Goal: Task Accomplishment & Management: Use online tool/utility

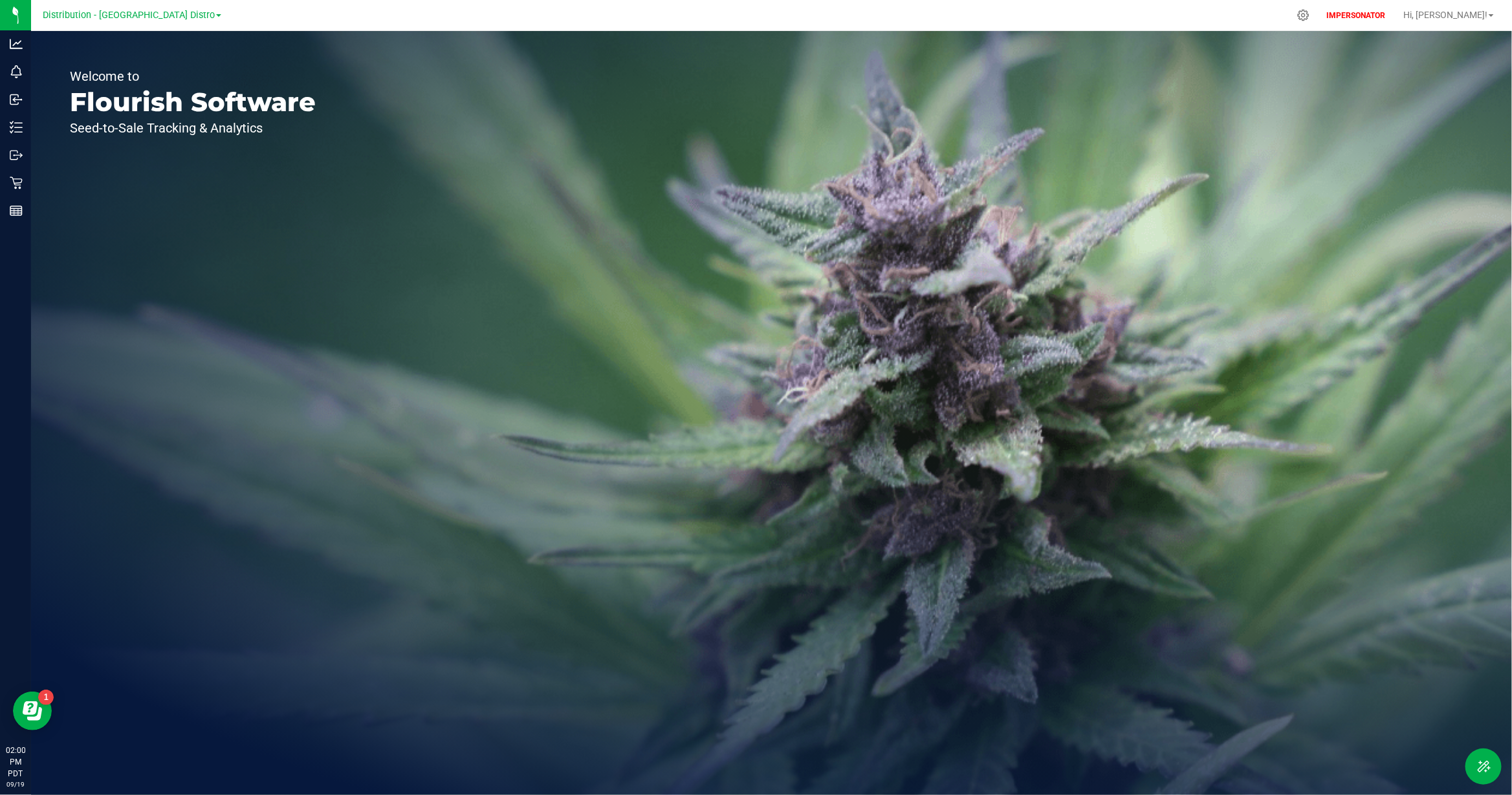
click at [56, 766] on div "Welcome to Flourish Software Seed-to-Sale Tracking & Analytics" at bounding box center [192, 413] width 323 height 764
click at [1467, 13] on span "Hi, [PERSON_NAME]!" at bounding box center [1445, 15] width 84 height 10
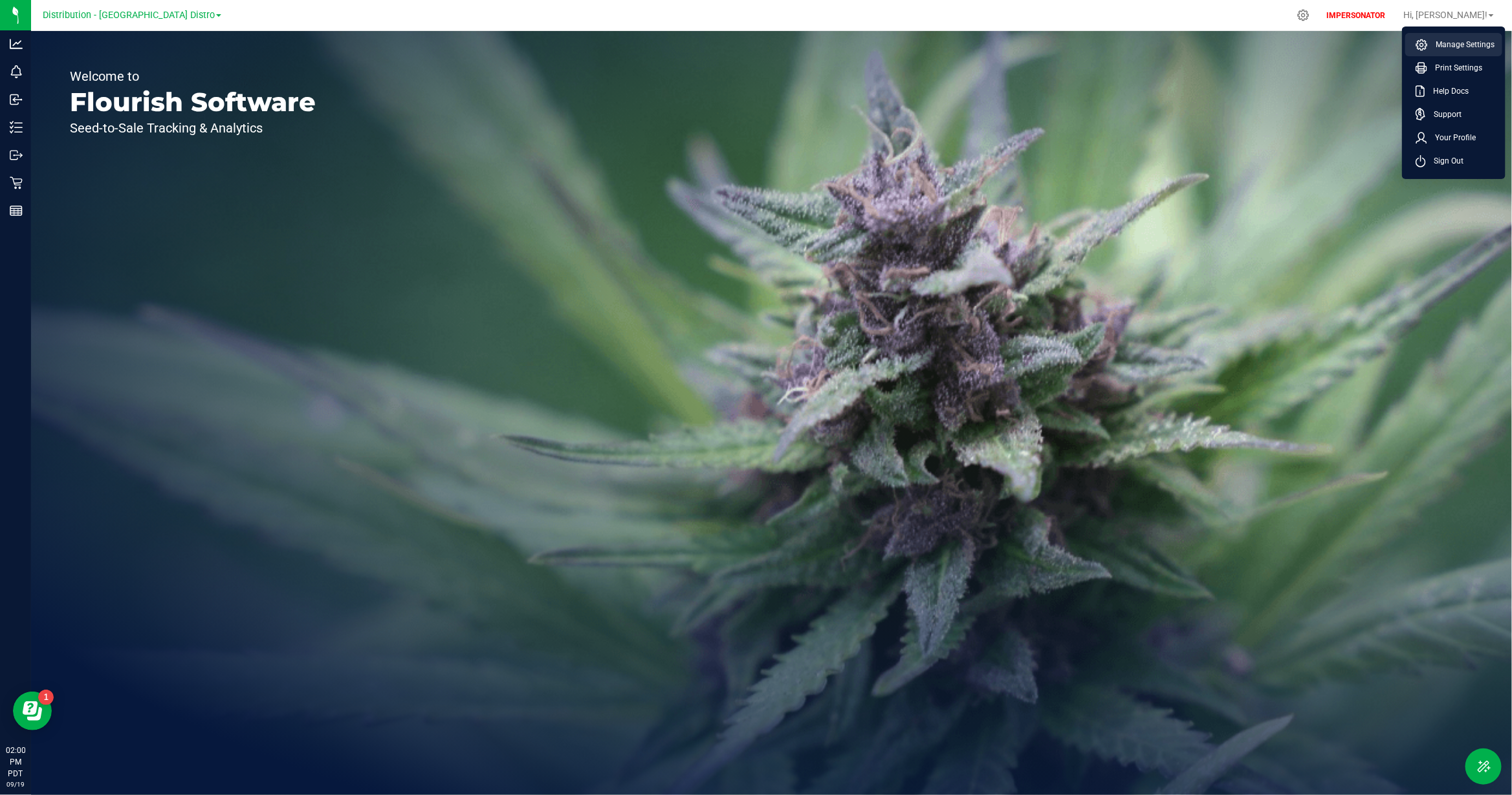
click at [1471, 49] on span "Manage Settings" at bounding box center [1460, 45] width 66 height 13
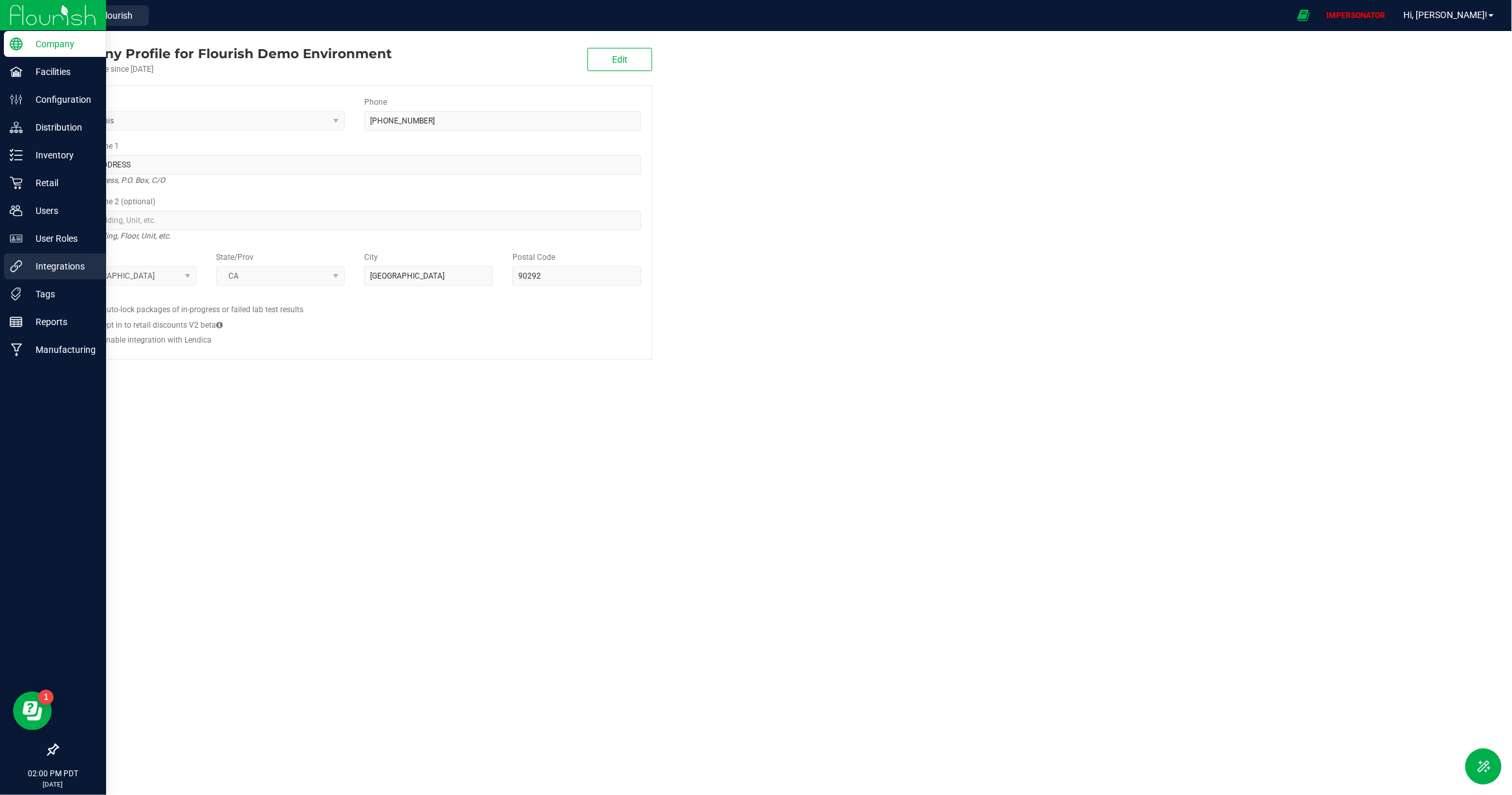
click at [58, 268] on p "Integrations" at bounding box center [61, 266] width 78 height 15
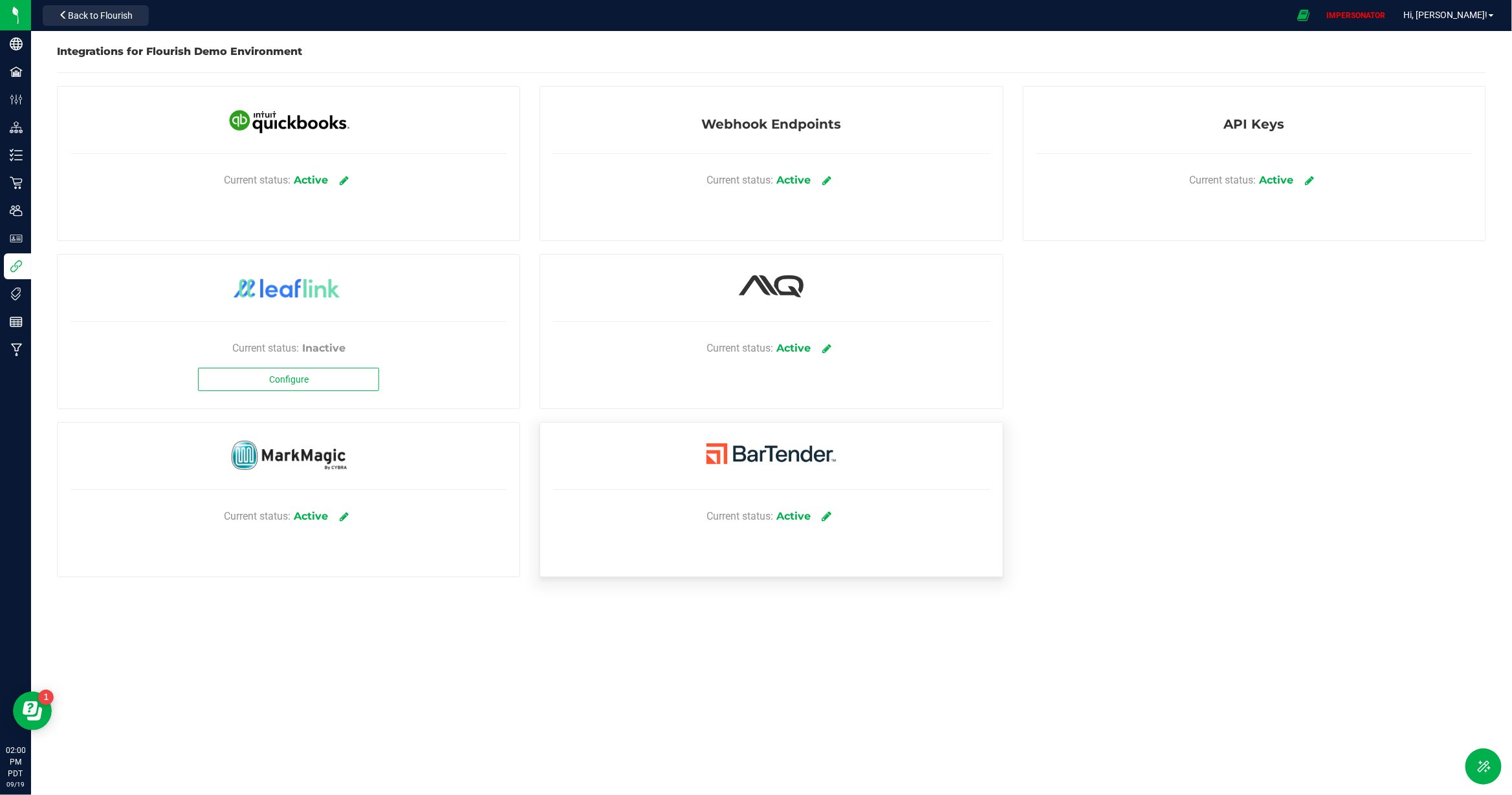
click at [829, 519] on icon at bounding box center [826, 517] width 10 height 12
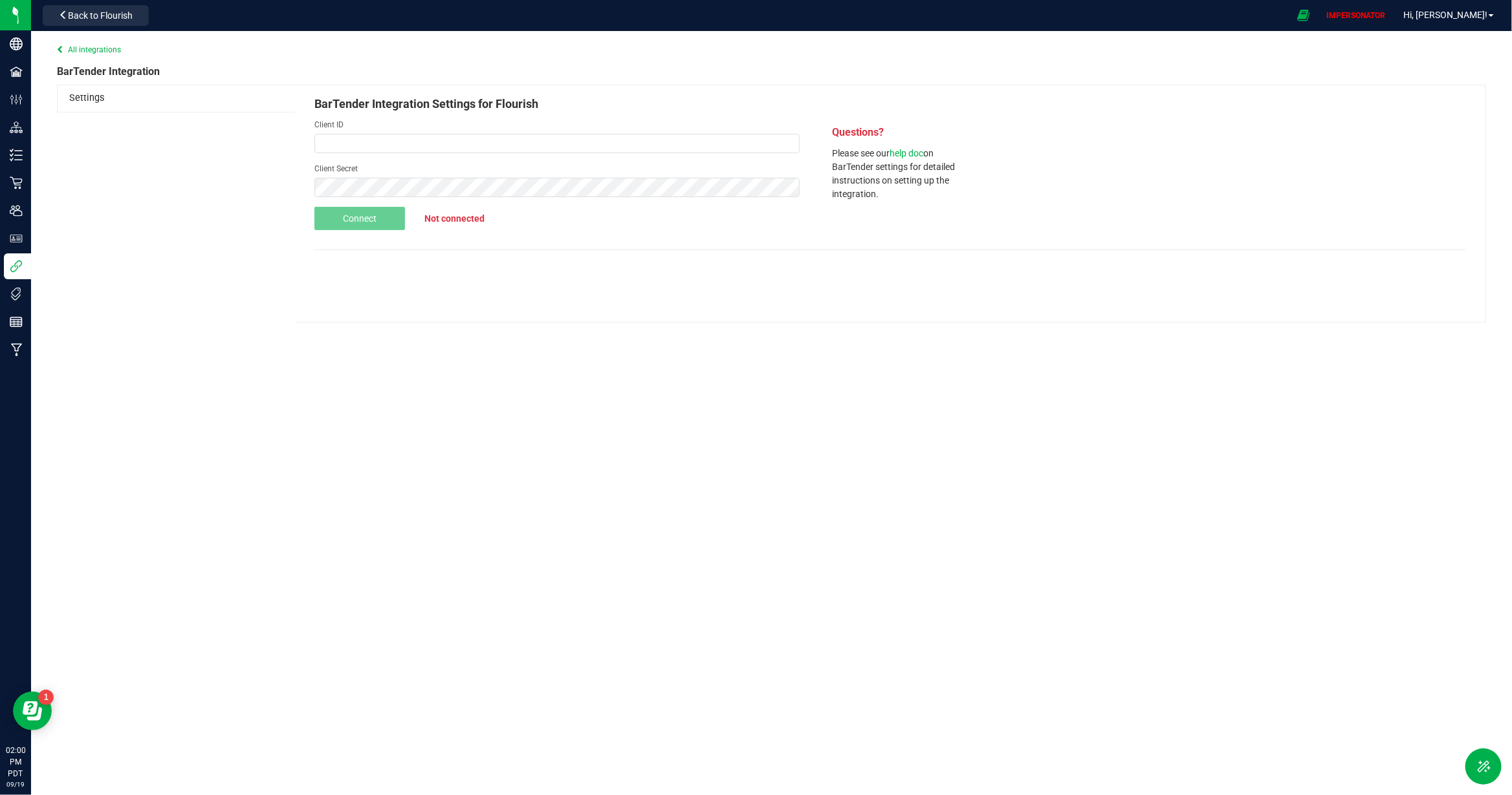
type input "c3ab0c43-c02e-47e0-b443-3b30b9c9d9d0"
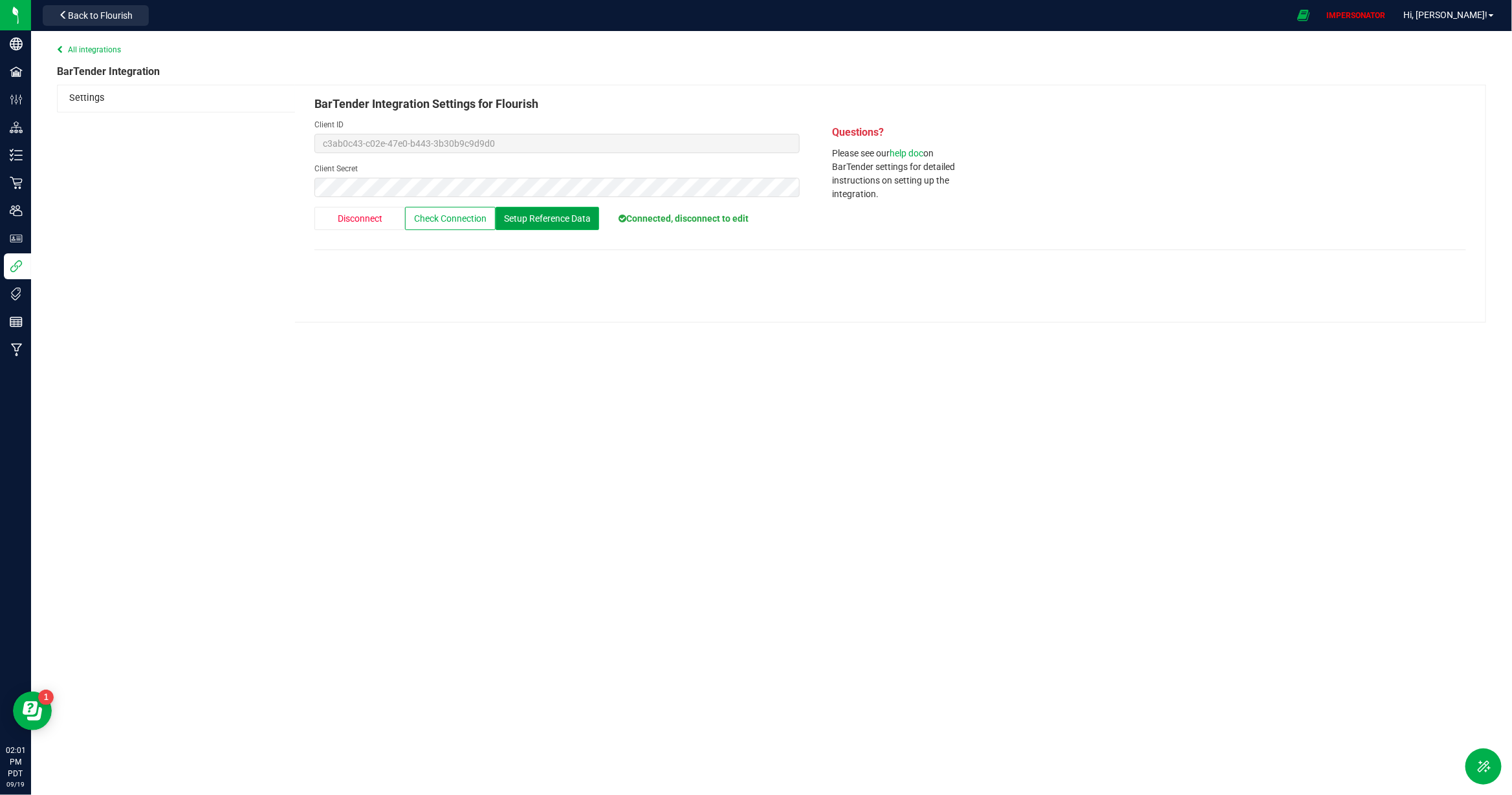
click at [557, 222] on span "Setup Reference Data" at bounding box center [548, 218] width 87 height 10
click at [439, 221] on span "Check Connection" at bounding box center [450, 218] width 73 height 10
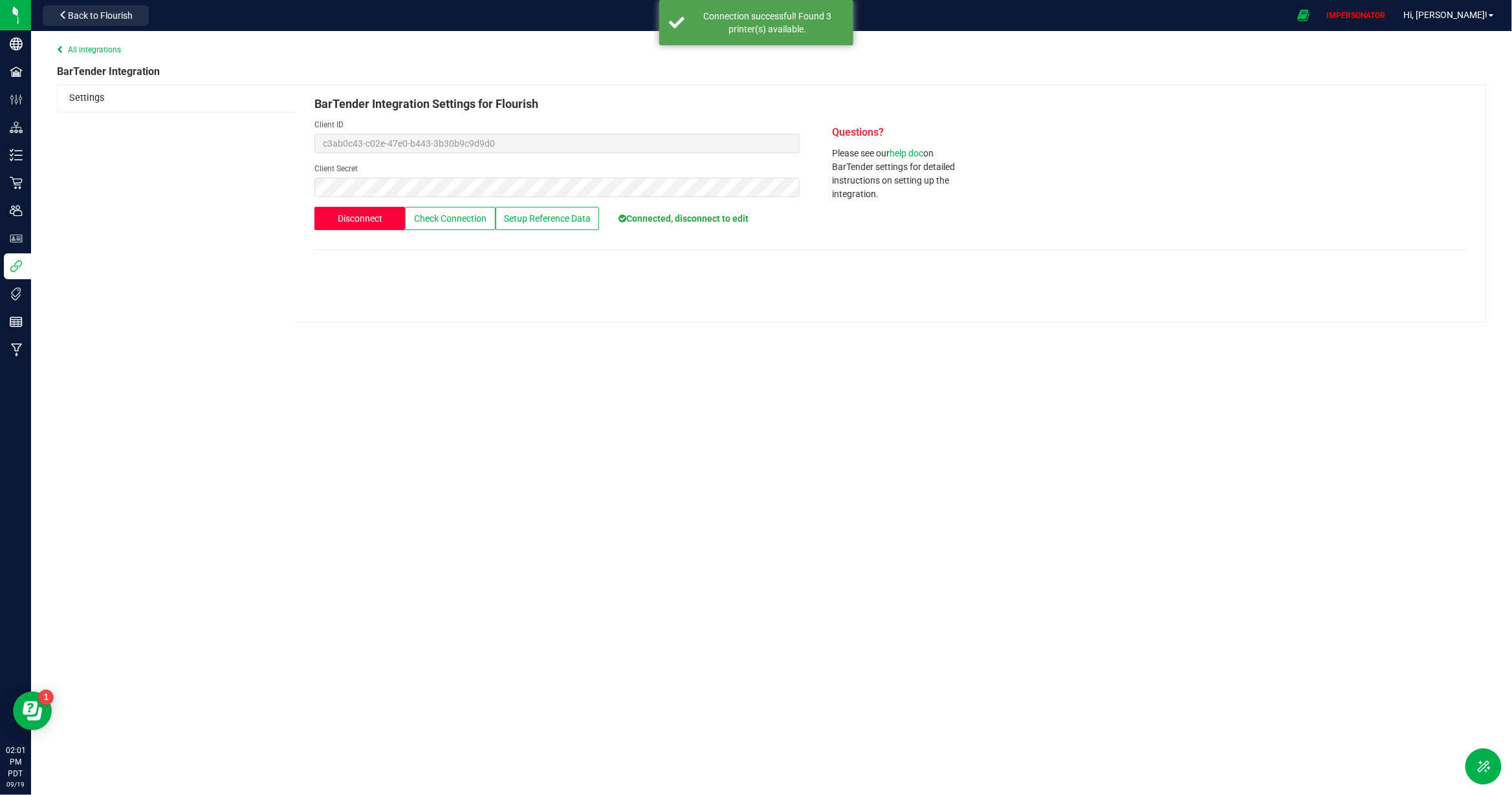
click at [374, 218] on span "Disconnect" at bounding box center [360, 218] width 45 height 10
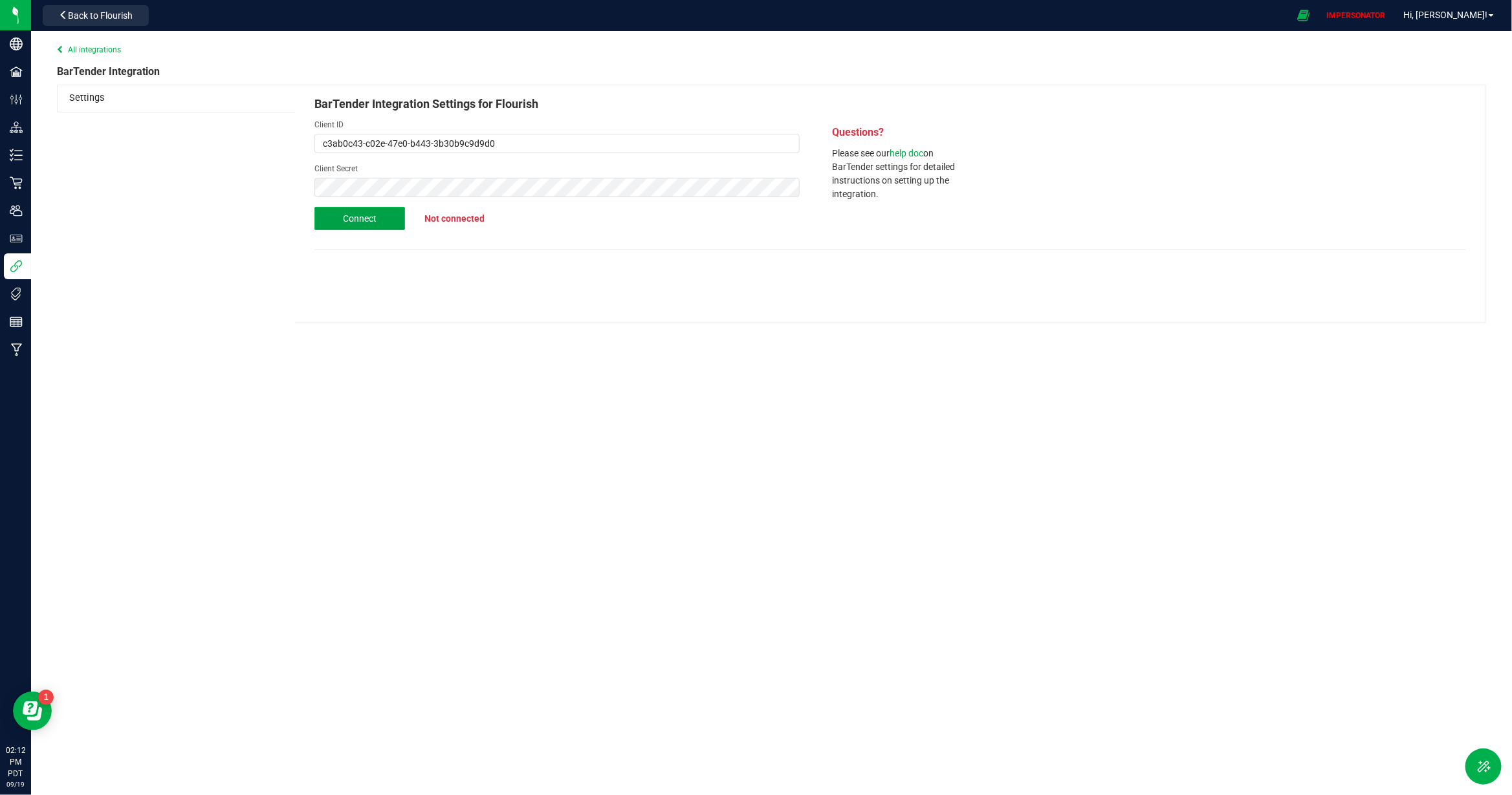
click at [384, 224] on button "Connect" at bounding box center [360, 218] width 91 height 23
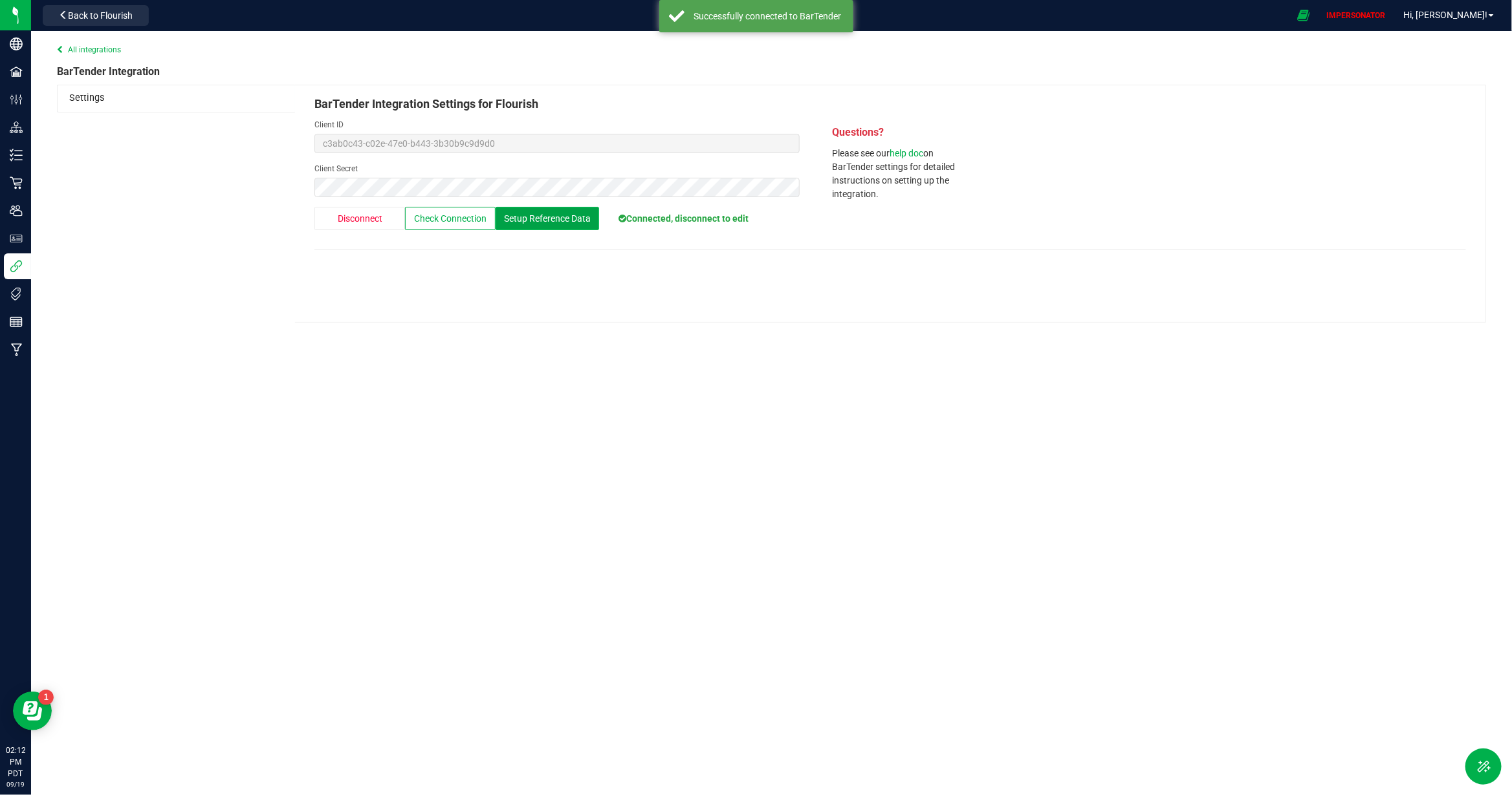
click at [529, 218] on span "Setup Reference Data" at bounding box center [548, 218] width 87 height 10
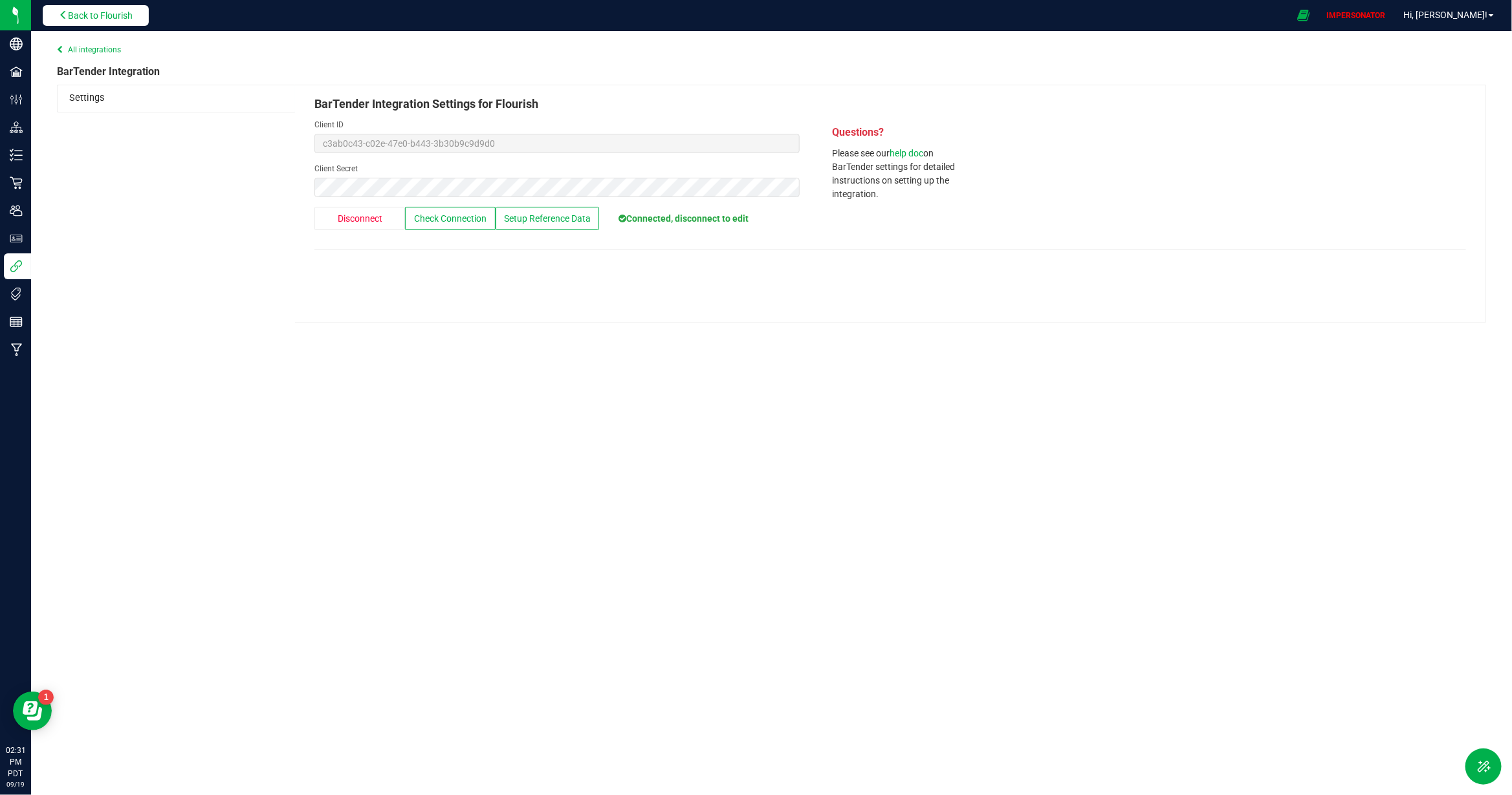
click at [105, 14] on span "Back to Flourish" at bounding box center [100, 15] width 65 height 10
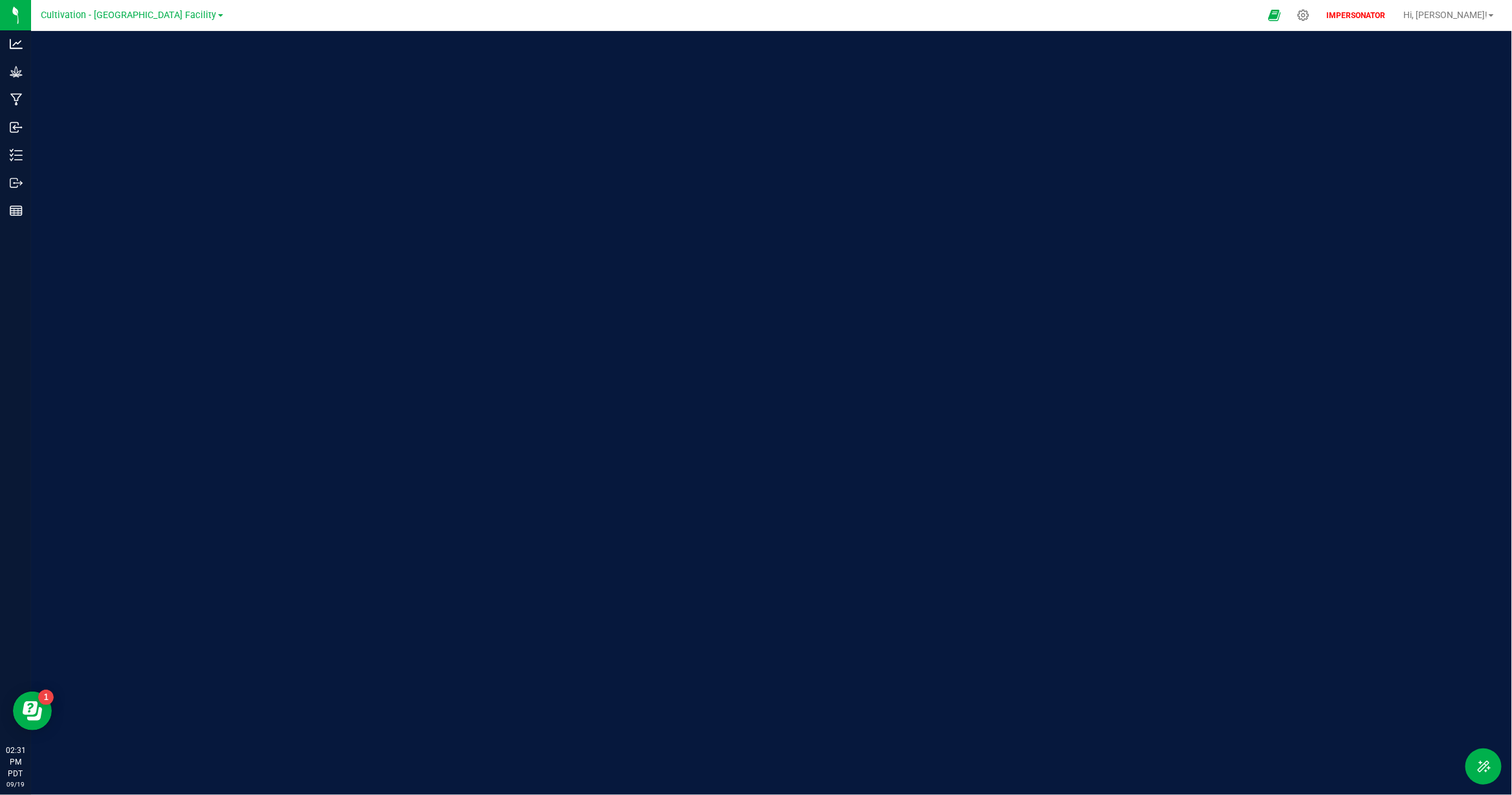
click at [105, 14] on span "Cultivation - [GEOGRAPHIC_DATA] Facility" at bounding box center [129, 15] width 175 height 11
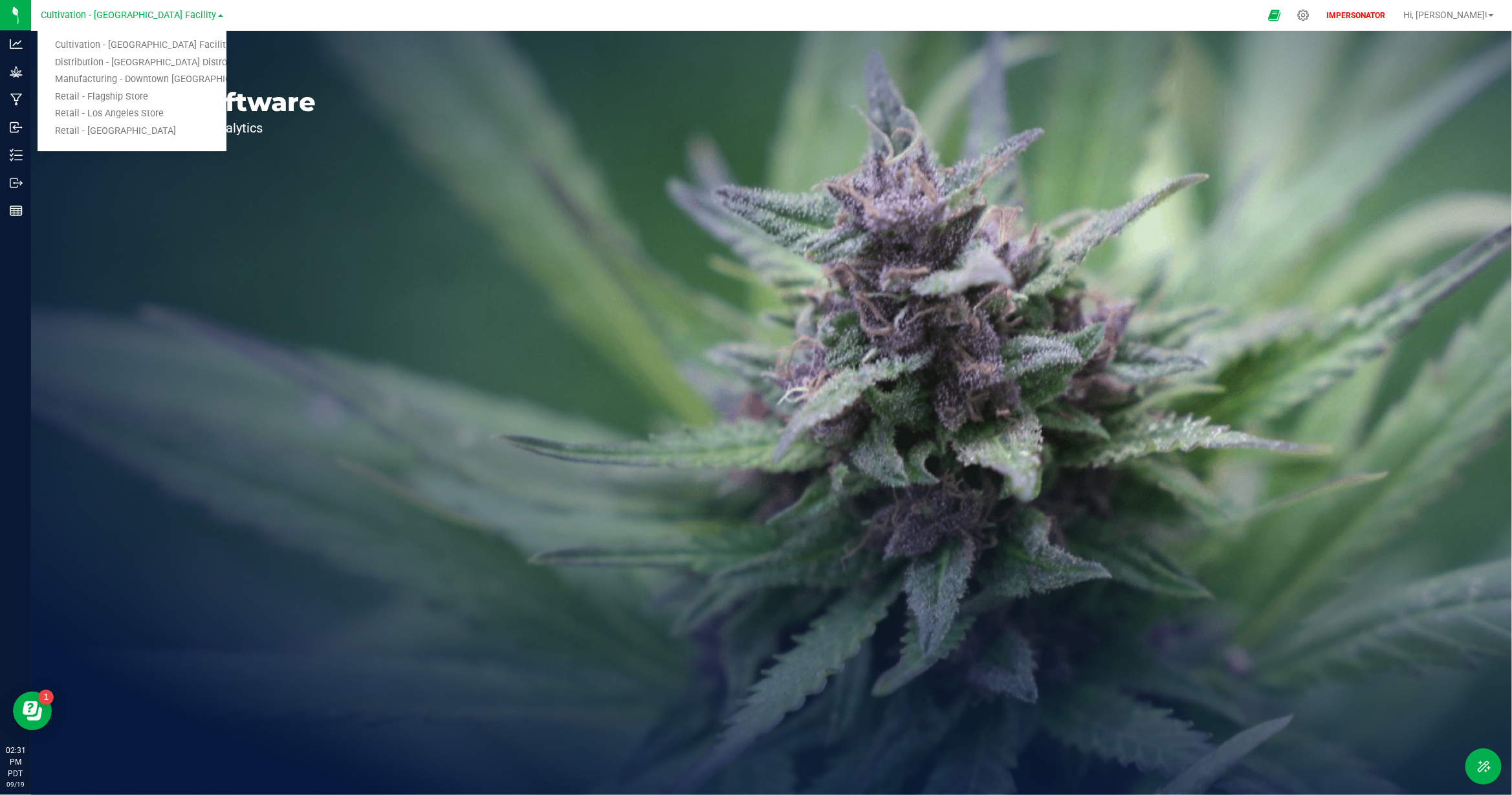
click at [274, 268] on div "Welcome to Flourish Software Seed-to-Sale Tracking & Analytics" at bounding box center [192, 413] width 323 height 764
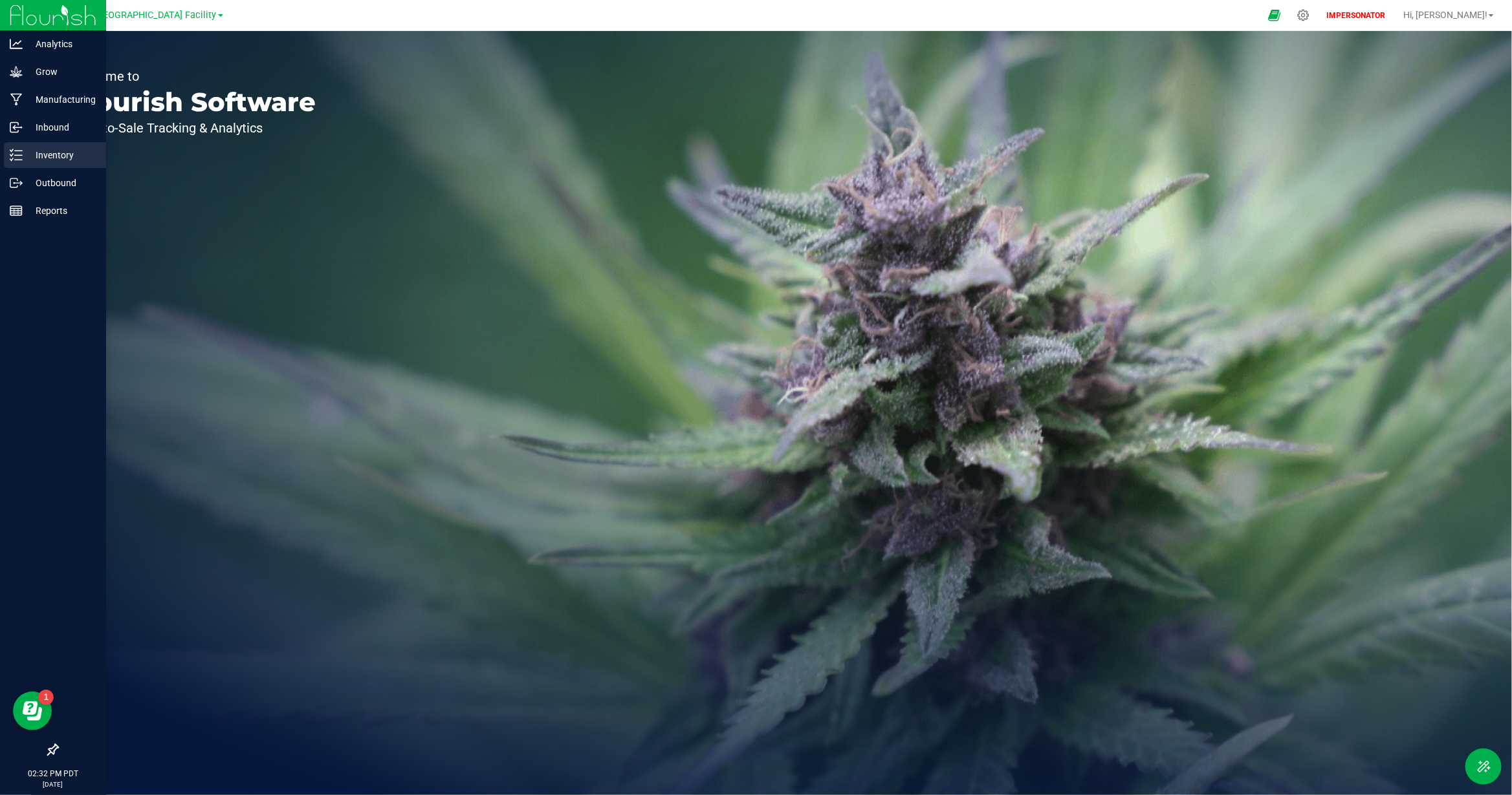
click at [60, 150] on p "Inventory" at bounding box center [61, 155] width 78 height 15
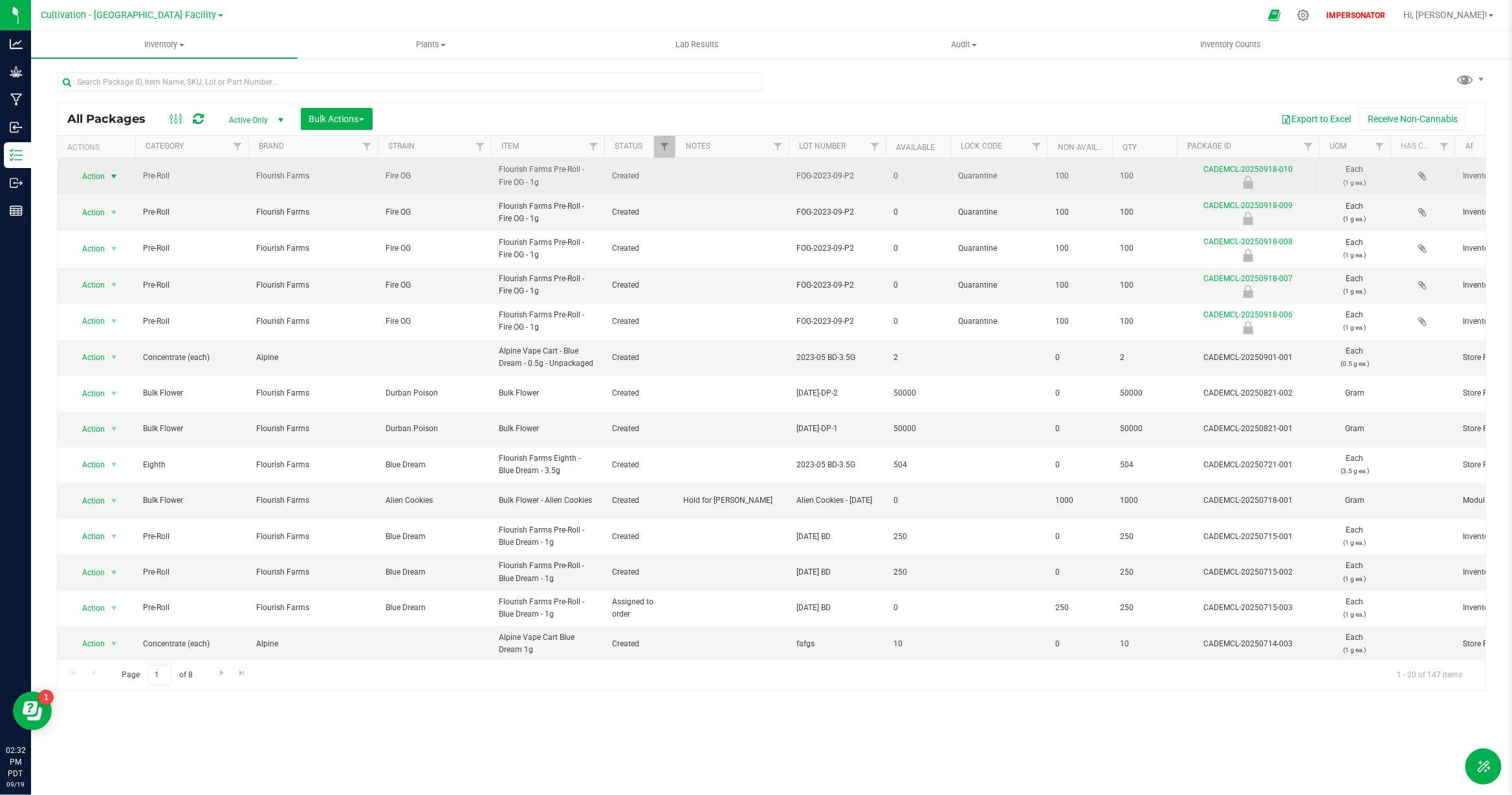
click at [115, 175] on span "select" at bounding box center [114, 176] width 10 height 10
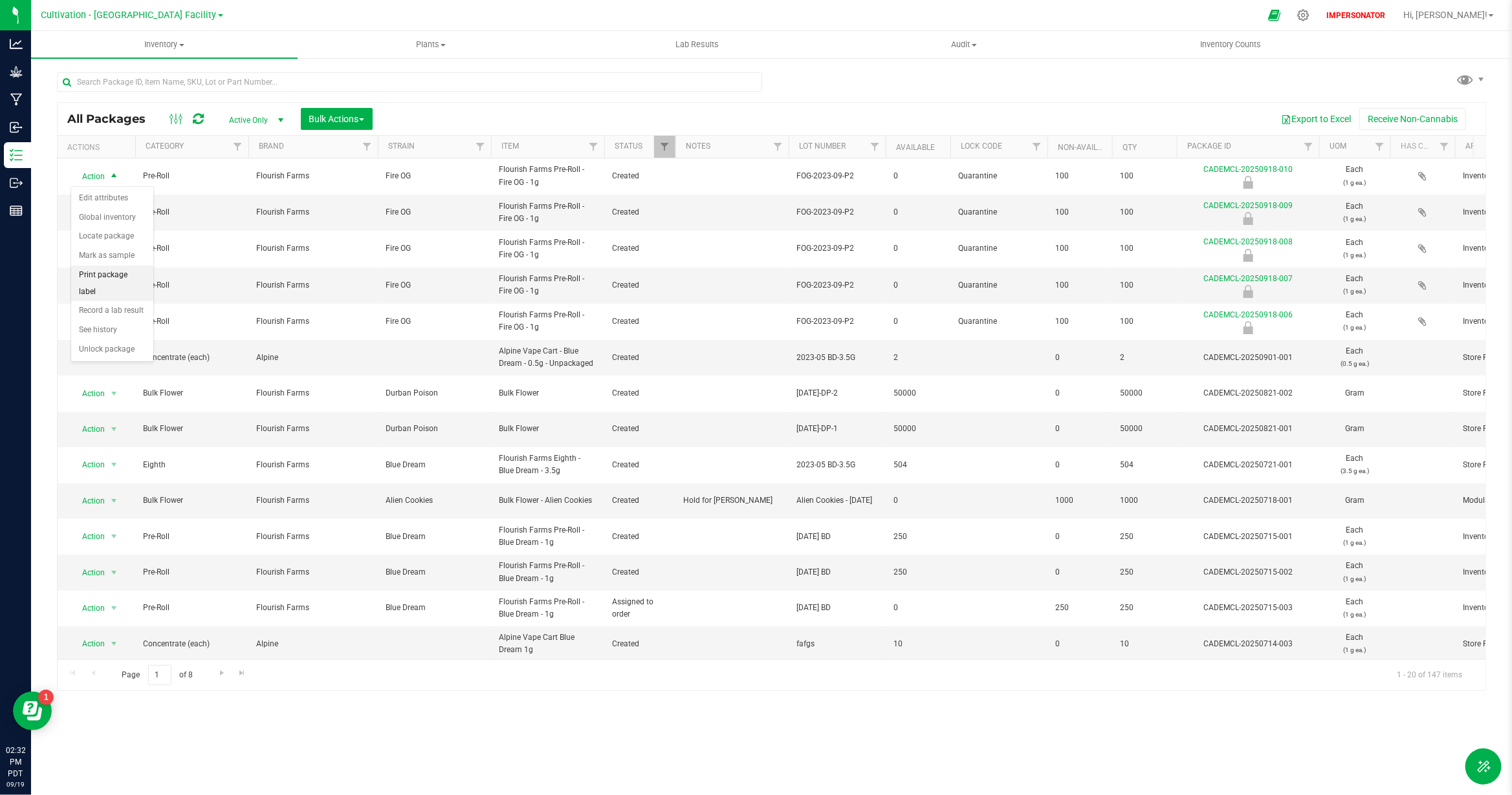
click at [109, 274] on li "Print package label" at bounding box center [112, 283] width 82 height 36
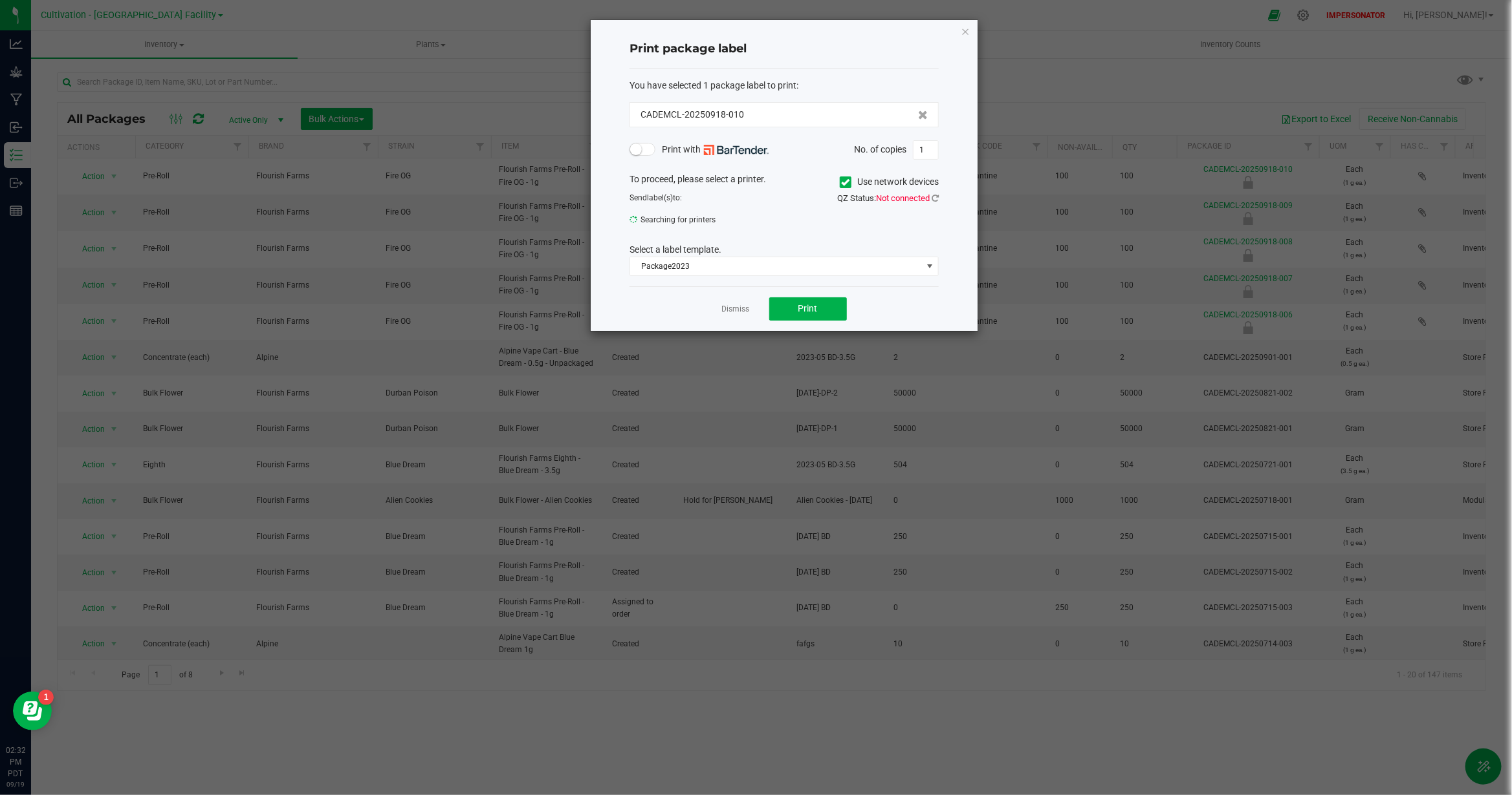
click at [654, 151] on span at bounding box center [642, 149] width 26 height 13
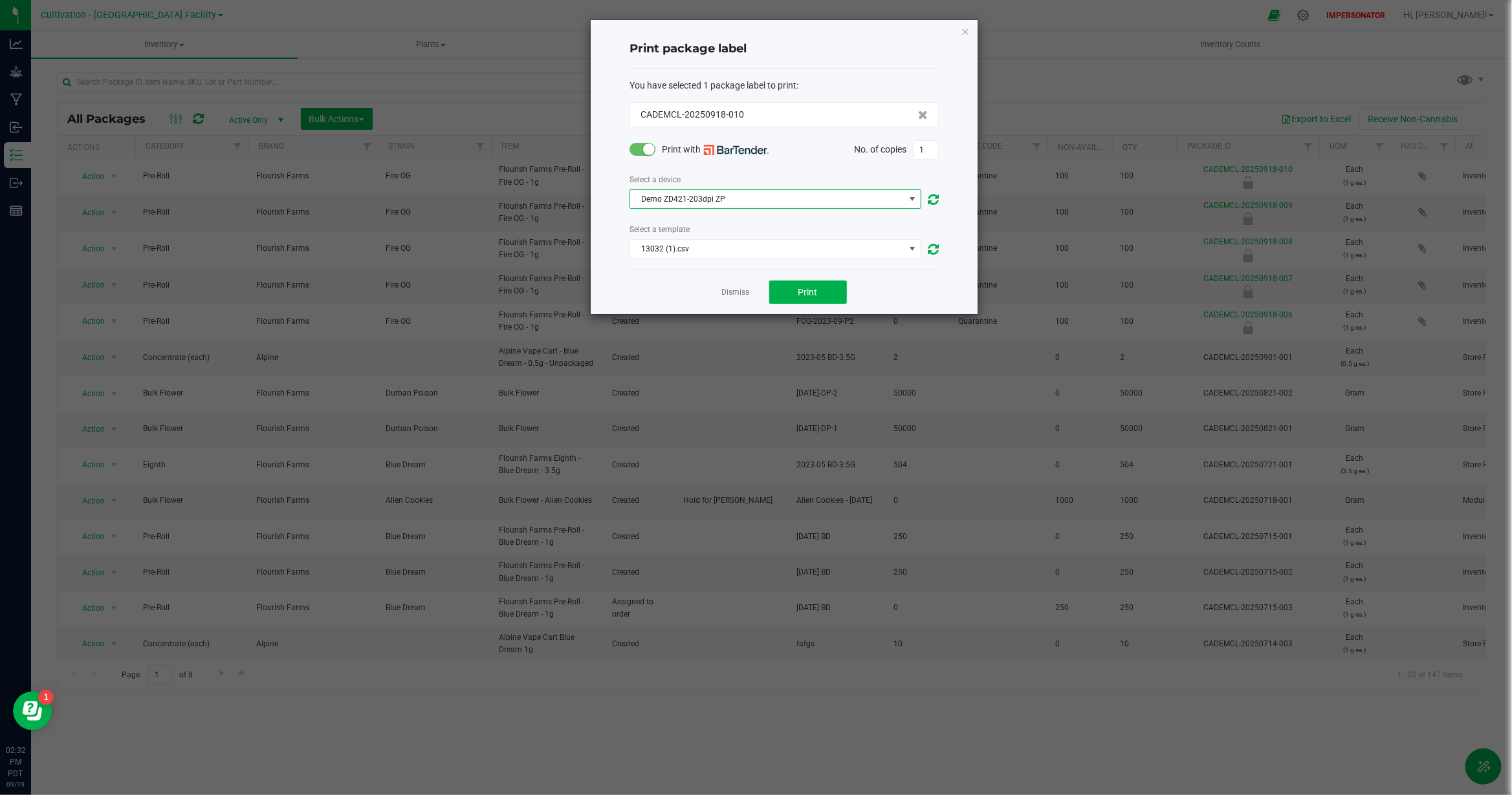
click at [732, 198] on span "Demo ZD421-203dpi ZP" at bounding box center [767, 199] width 274 height 18
click at [696, 265] on li "PDF Printer" at bounding box center [775, 267] width 290 height 22
click at [718, 254] on span "13032 (1).csv" at bounding box center [767, 249] width 274 height 18
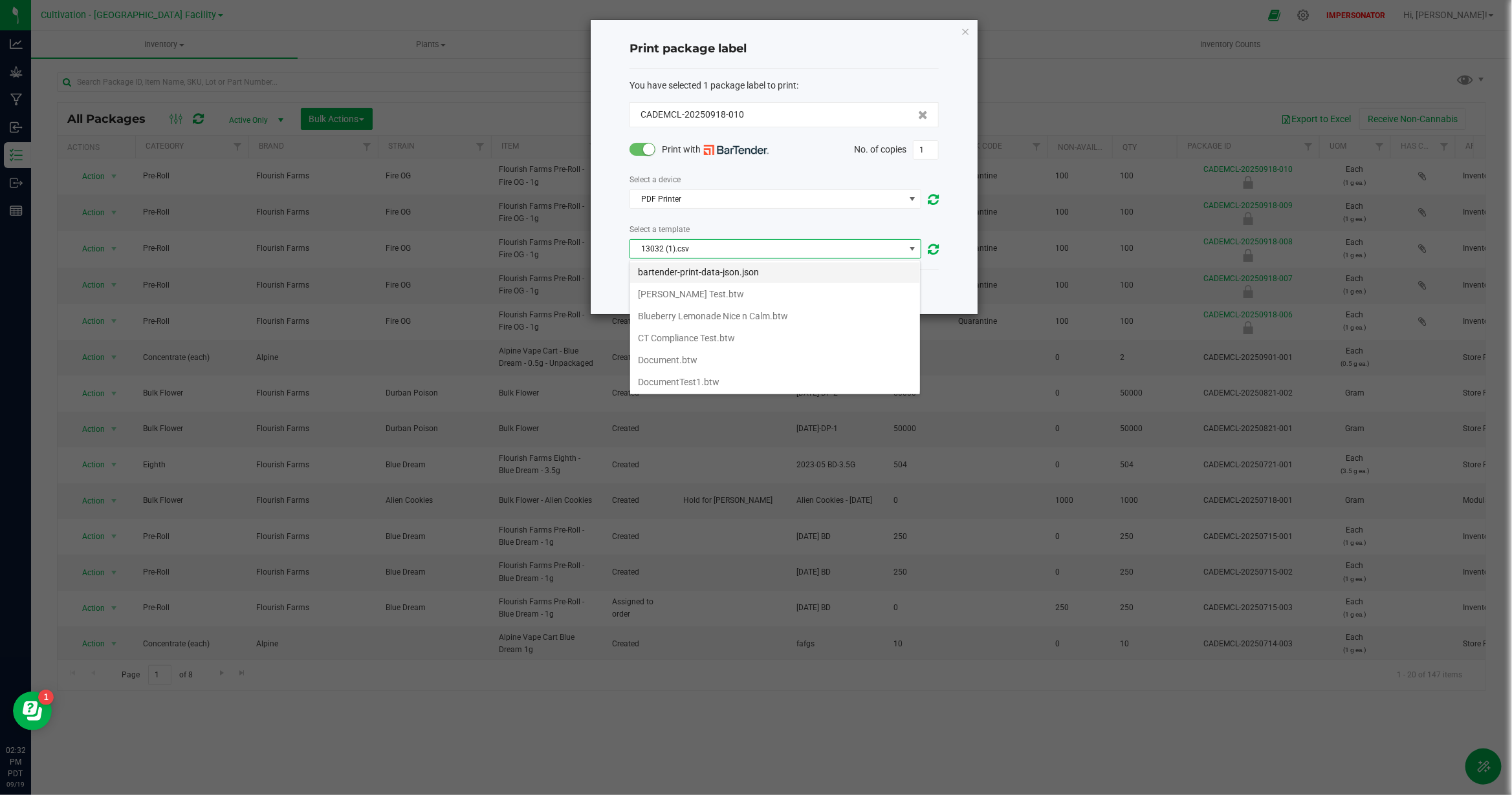
scroll to position [0, 0]
click at [709, 243] on span "13032 (1).csv" at bounding box center [767, 249] width 274 height 18
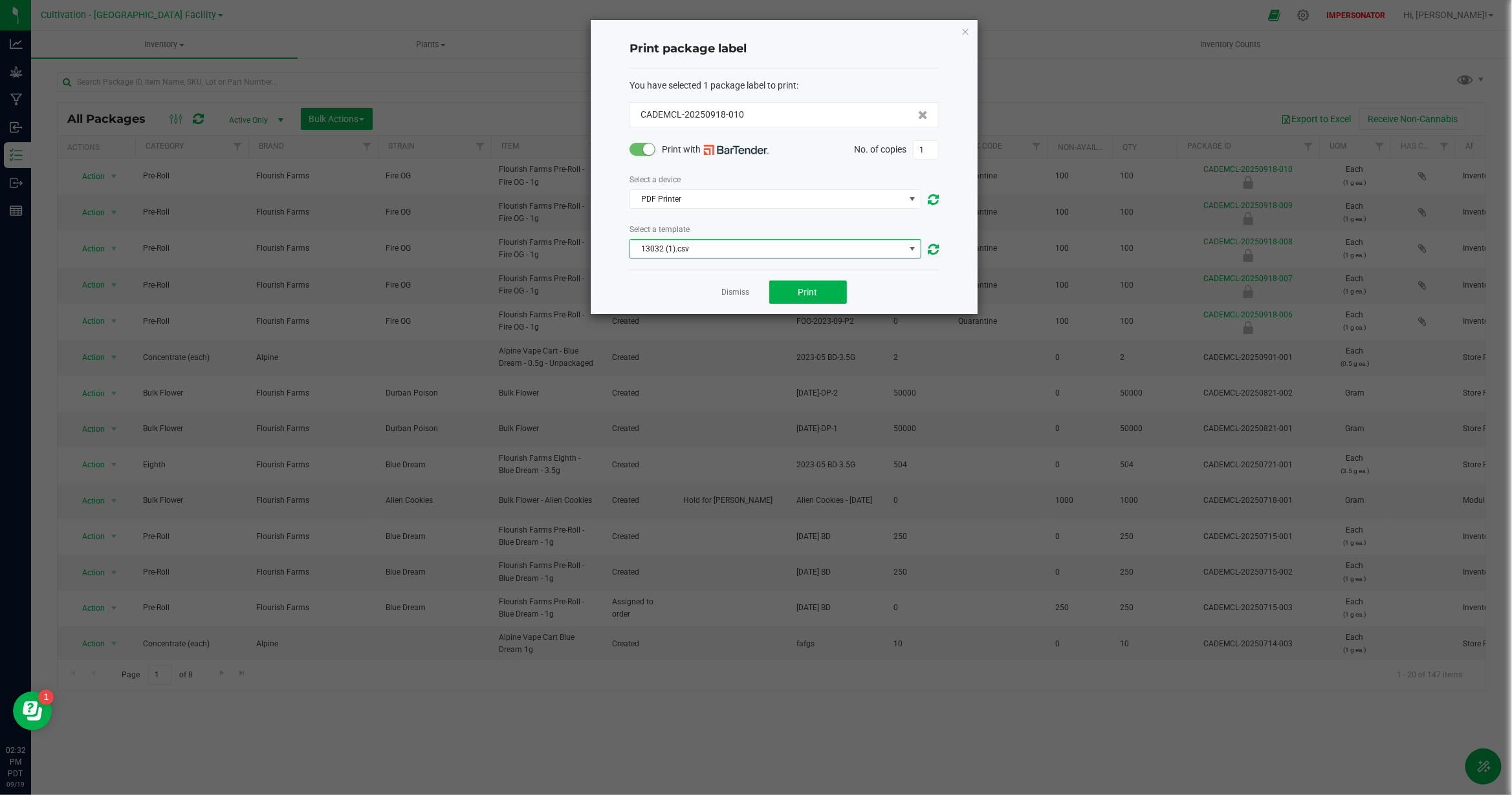
click at [707, 246] on span "13032 (1).csv" at bounding box center [767, 249] width 274 height 18
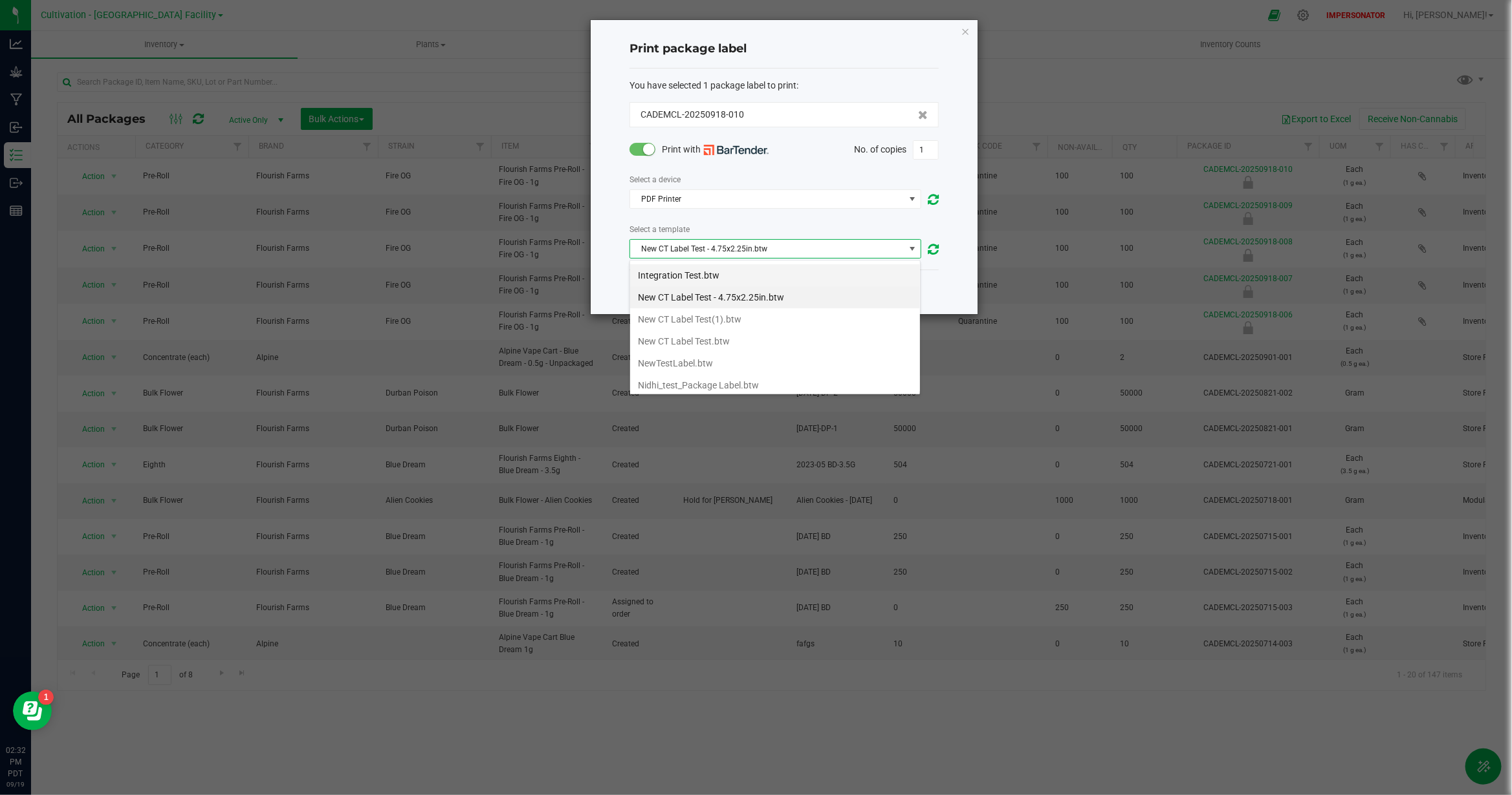
scroll to position [335, 0]
click at [696, 343] on li "NewTestLabel.btw" at bounding box center [775, 334] width 290 height 22
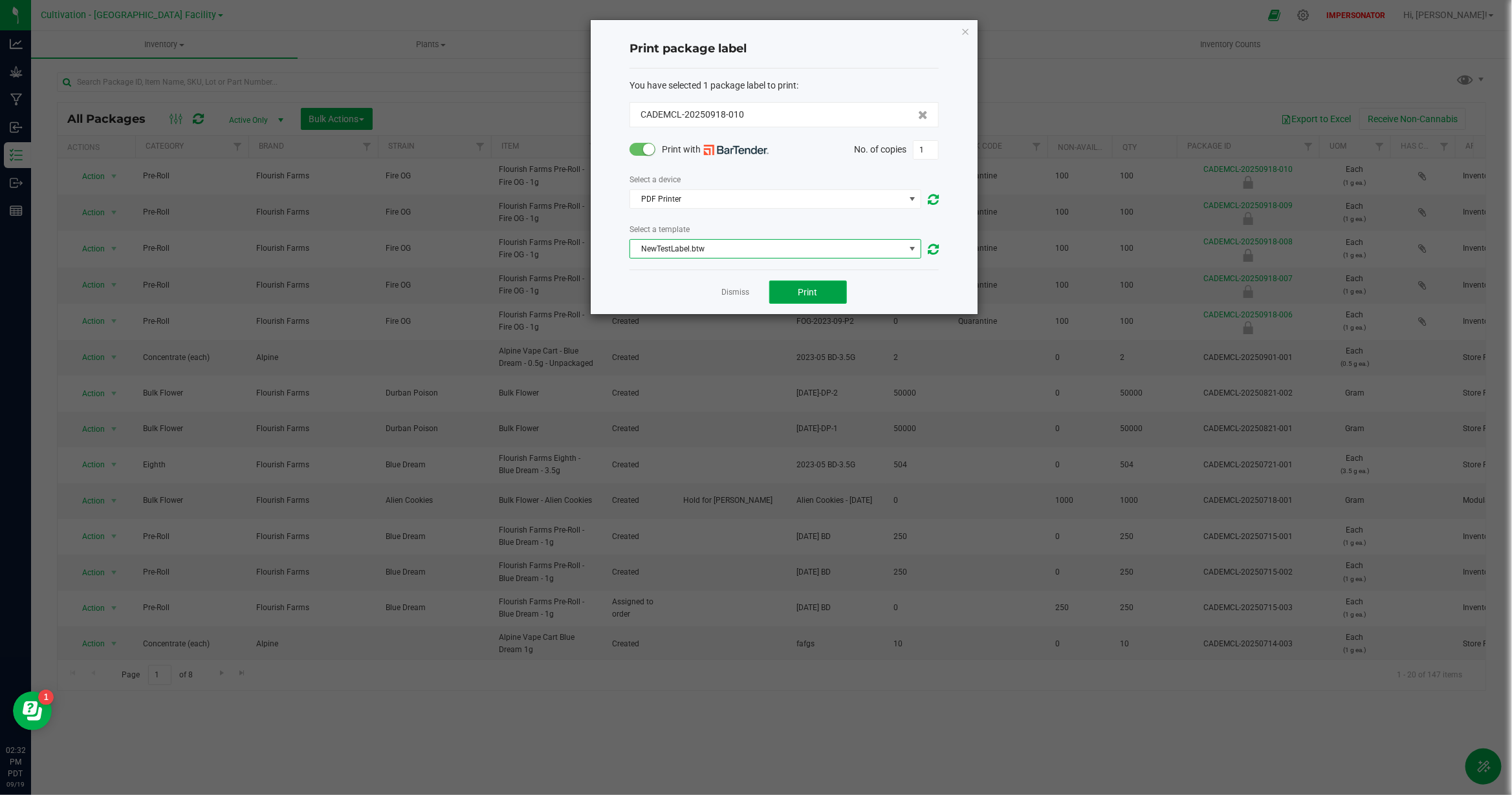
click at [825, 292] on button "Print" at bounding box center [807, 292] width 78 height 23
click at [726, 247] on span "NewTestLabel.btw" at bounding box center [767, 249] width 274 height 18
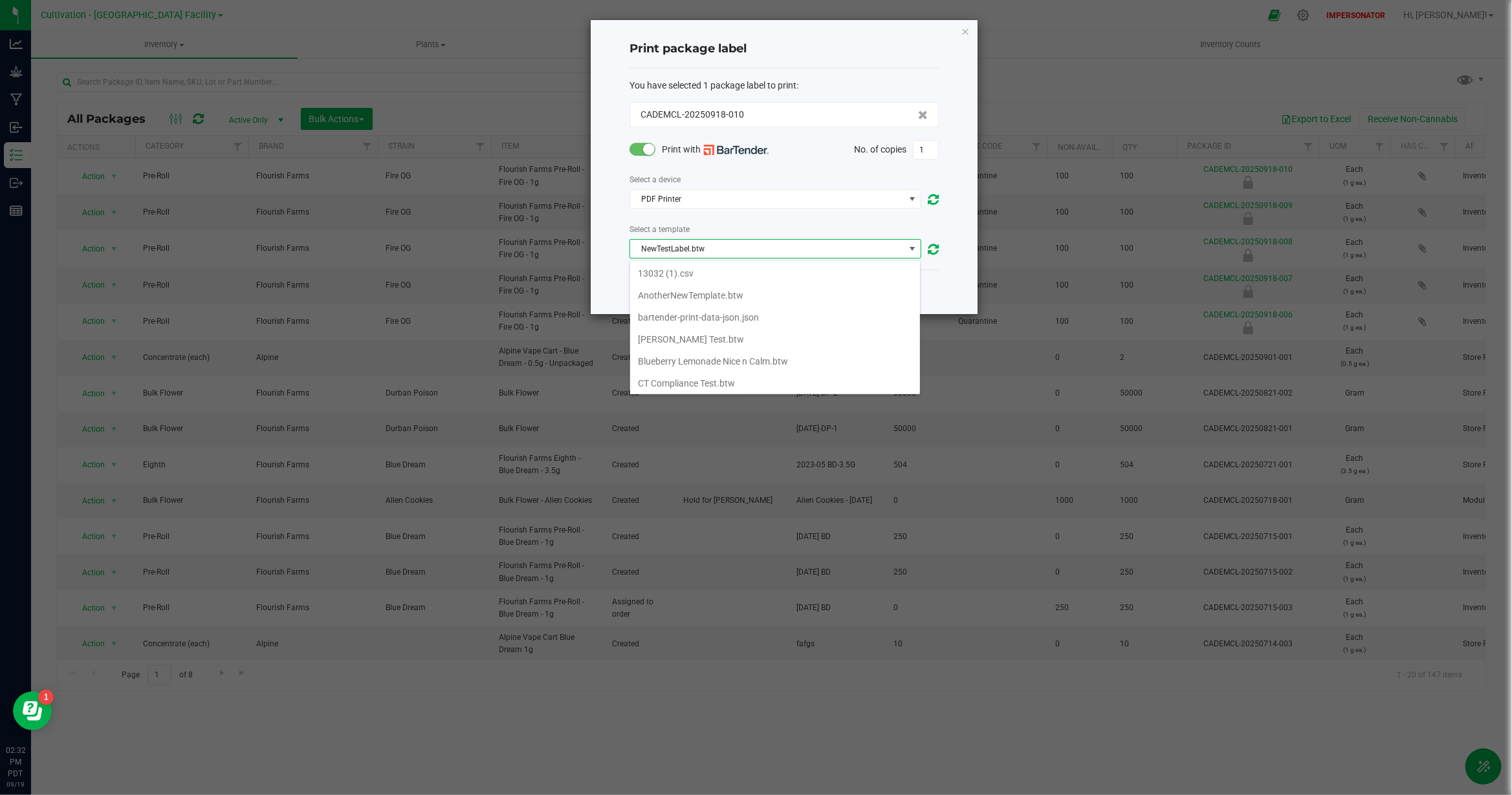
scroll to position [294, 0]
click at [689, 267] on li "IGTEST.btw" at bounding box center [775, 265] width 290 height 22
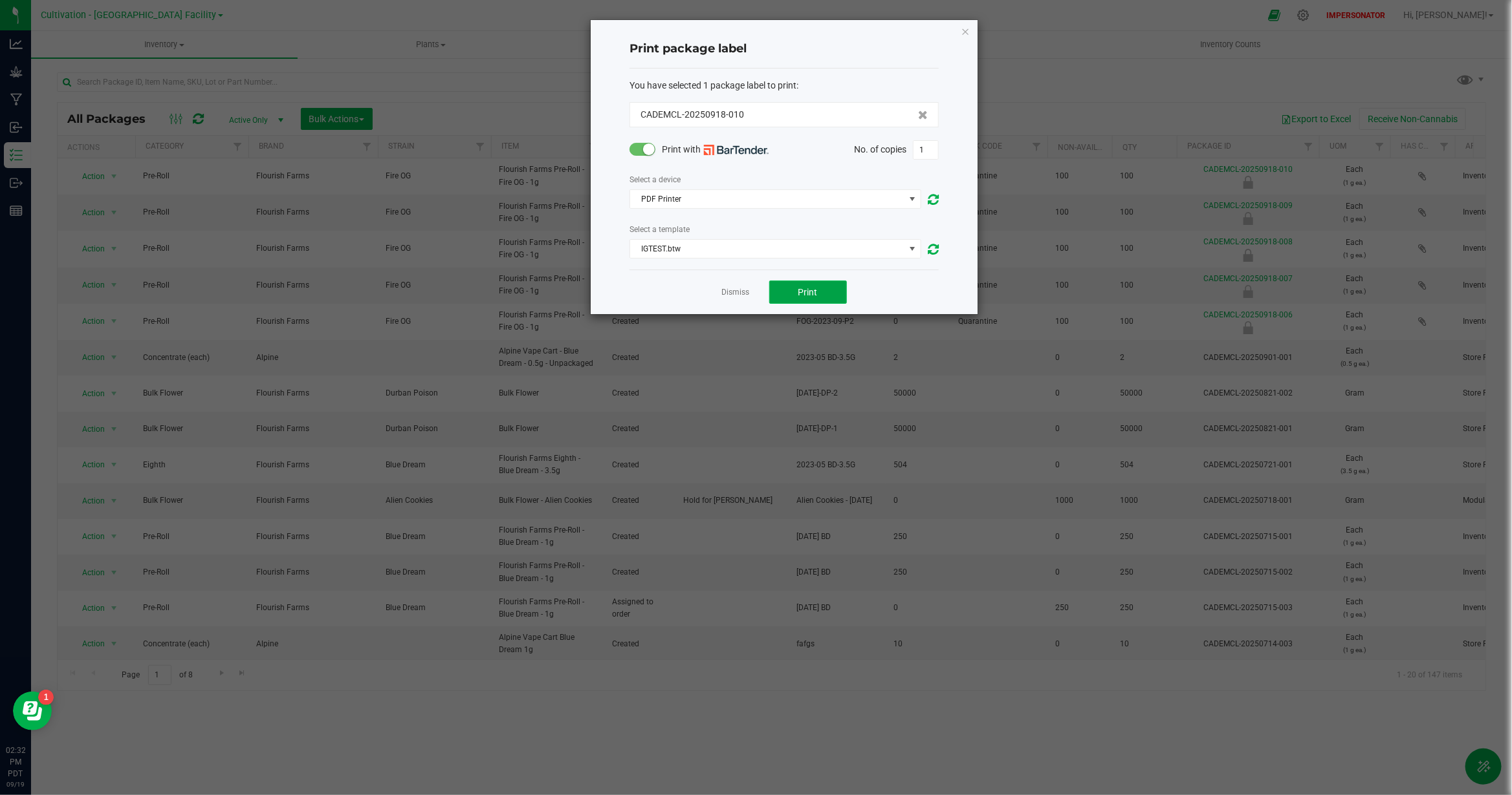
click at [797, 291] on button "Print" at bounding box center [807, 292] width 78 height 23
click at [680, 251] on span "IGTEST.btw" at bounding box center [767, 249] width 274 height 18
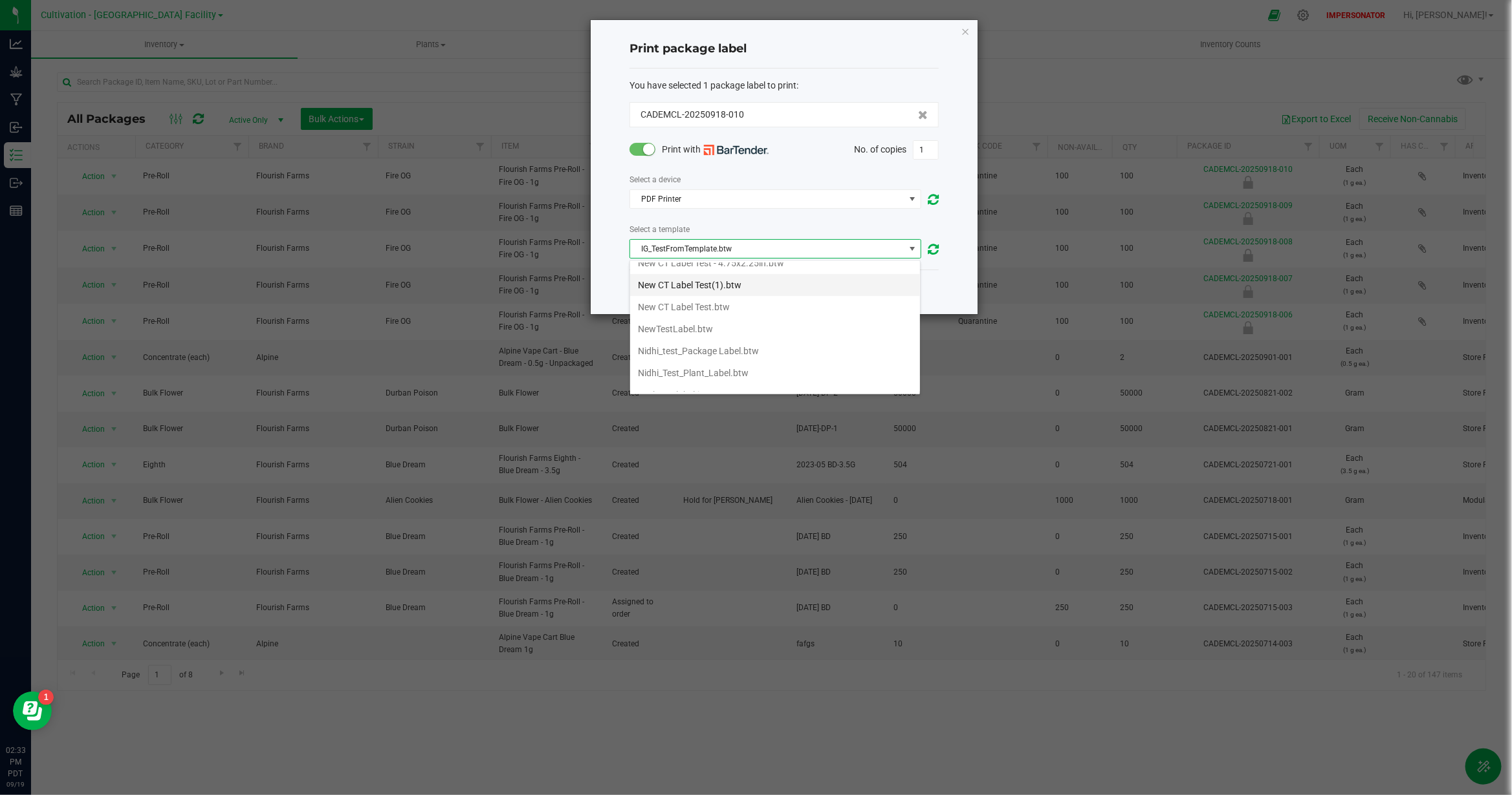
scroll to position [378, 0]
click at [723, 318] on Label\ "Nidhi_test_Package Label.btw" at bounding box center [775, 313] width 290 height 22
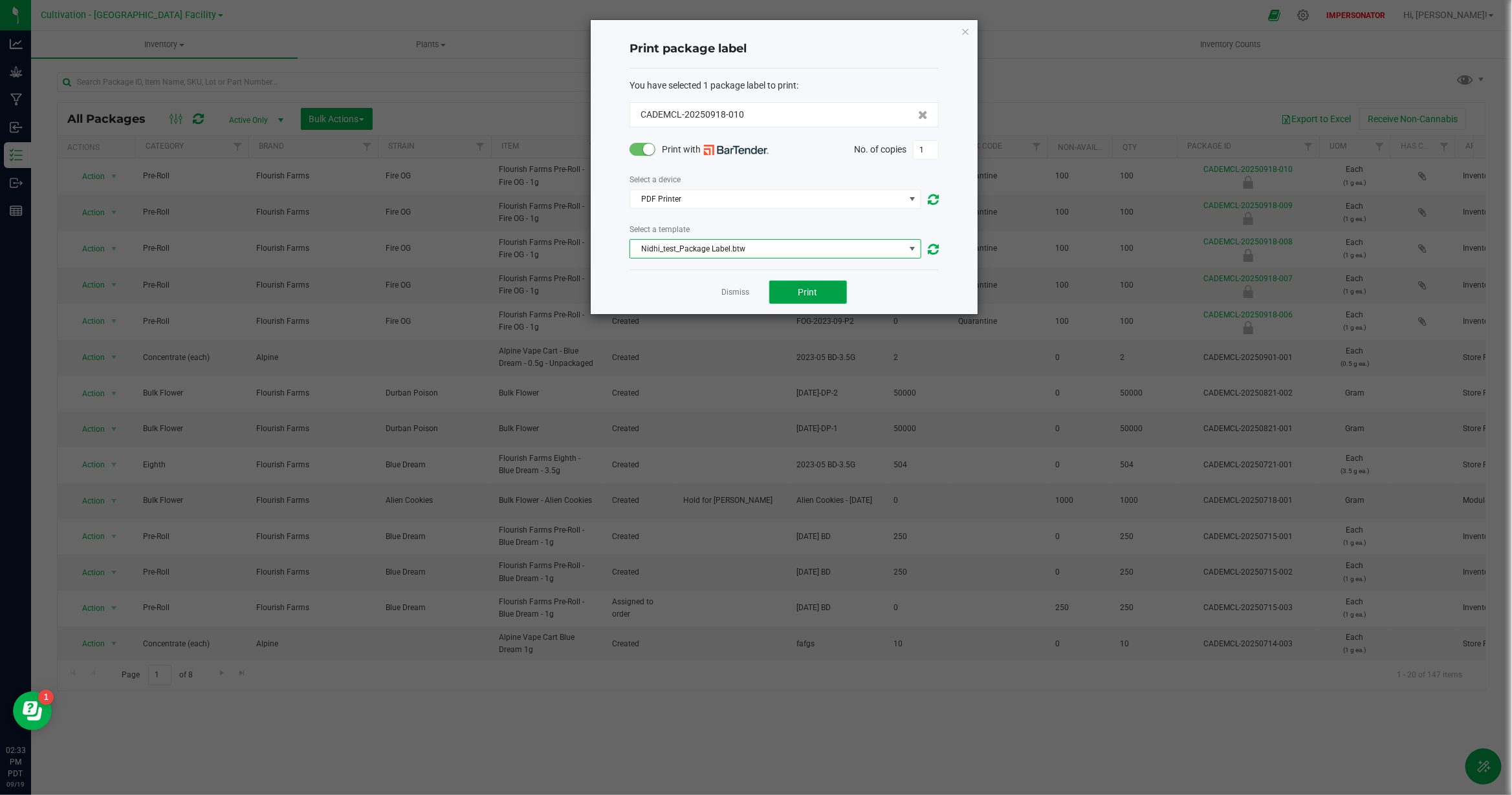
click at [806, 290] on span "Print" at bounding box center [808, 292] width 20 height 10
click at [767, 246] on span "Nidhi_test_Package Label.btw" at bounding box center [767, 249] width 274 height 18
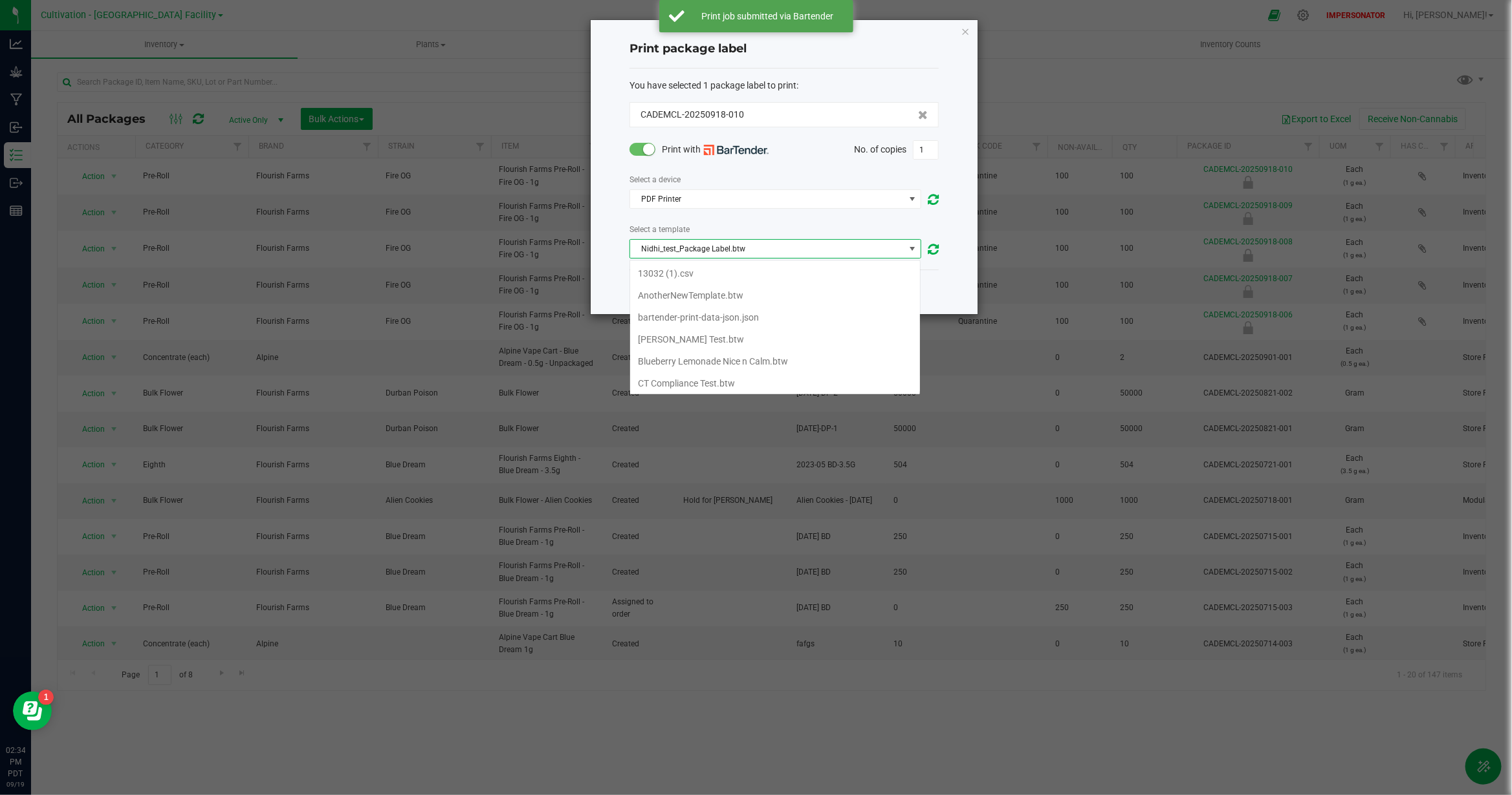
scroll to position [315, 0]
click at [701, 358] on li "NewTestLabel.btw" at bounding box center [775, 353] width 290 height 22
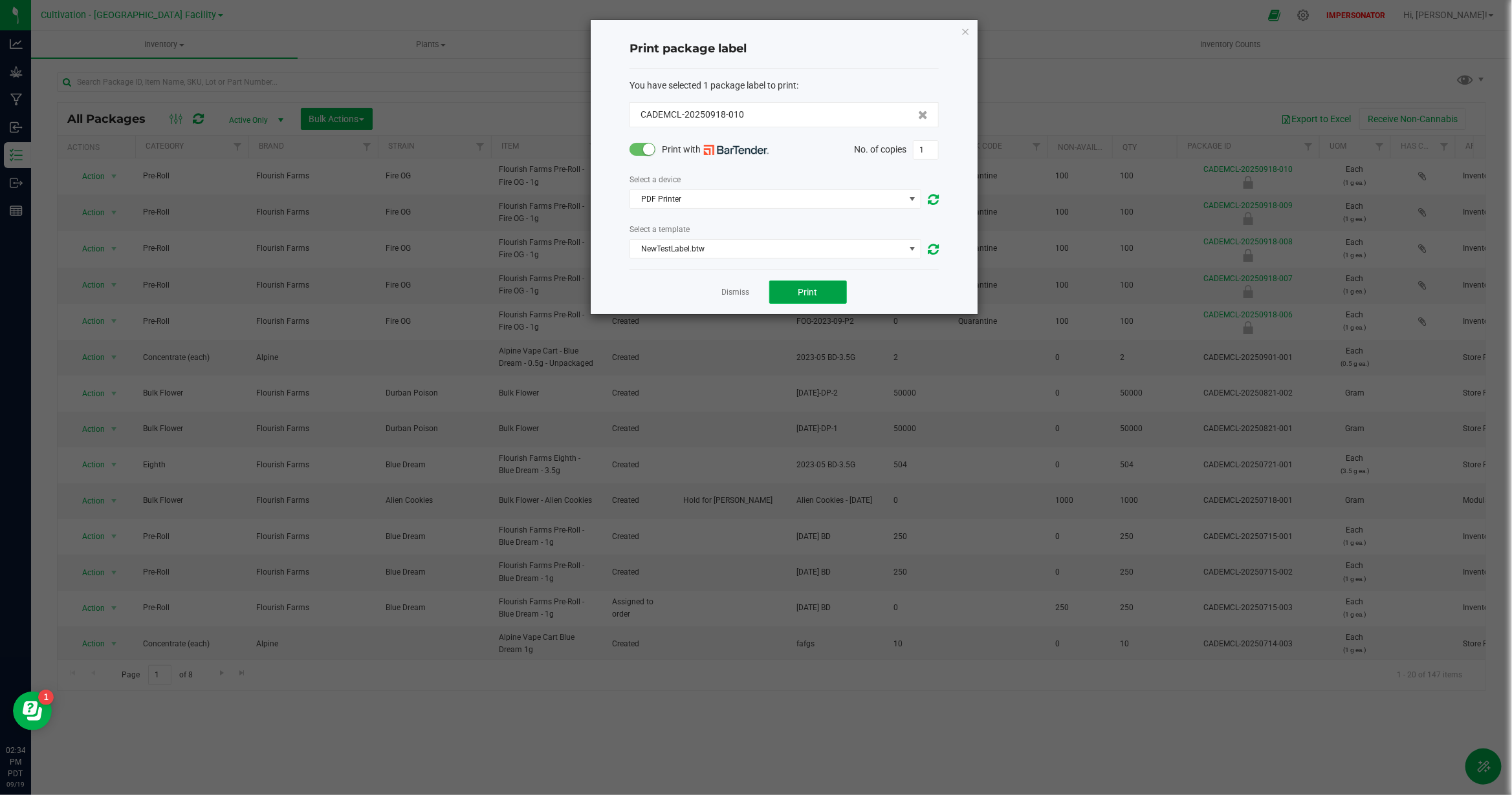
click at [802, 299] on button "Print" at bounding box center [807, 292] width 78 height 23
click at [878, 197] on span "PDF Printer" at bounding box center [767, 199] width 274 height 18
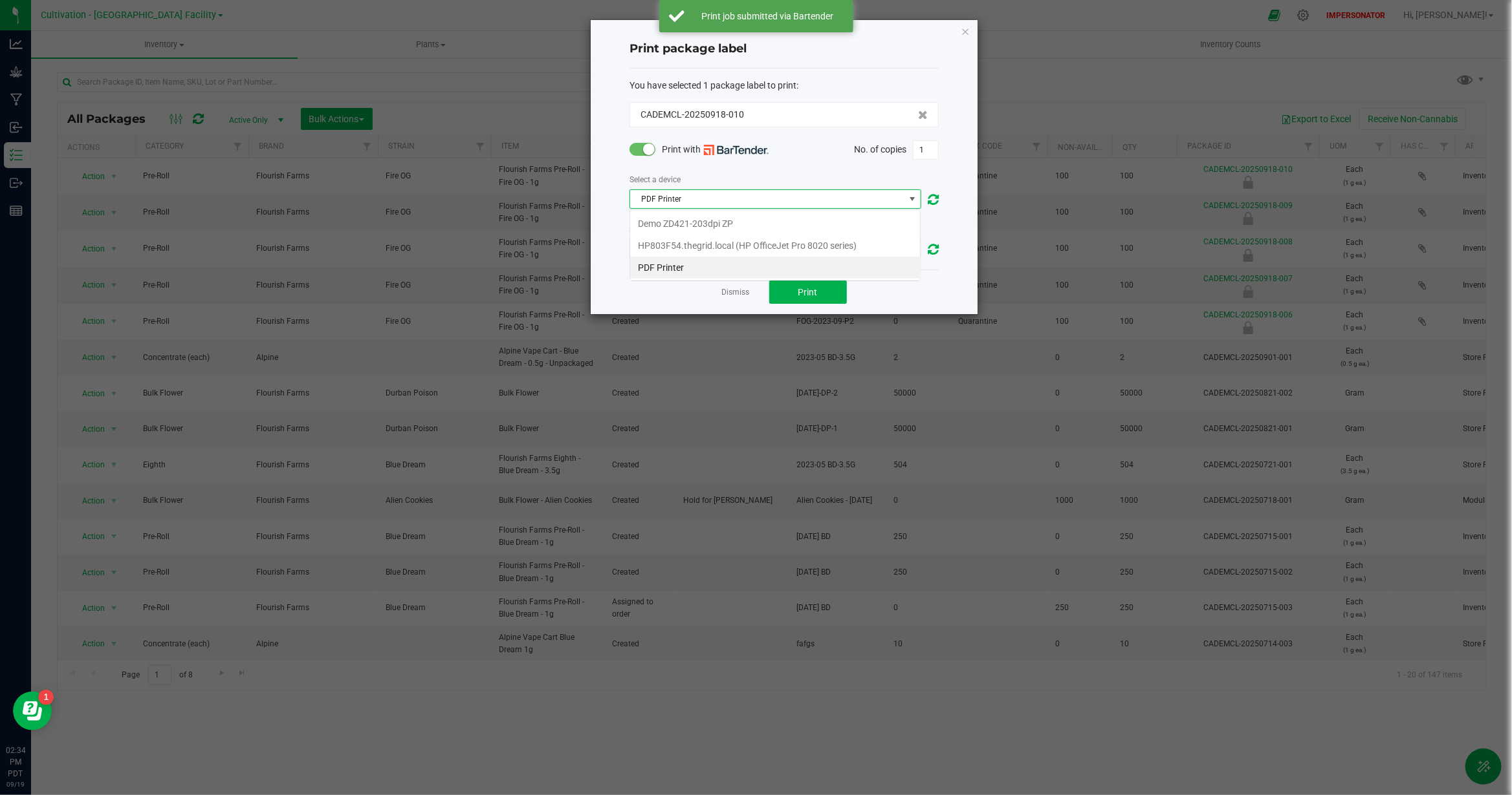
scroll to position [20, 292]
click at [708, 226] on li "Demo ZD421-203dpi ZP" at bounding box center [775, 223] width 290 height 22
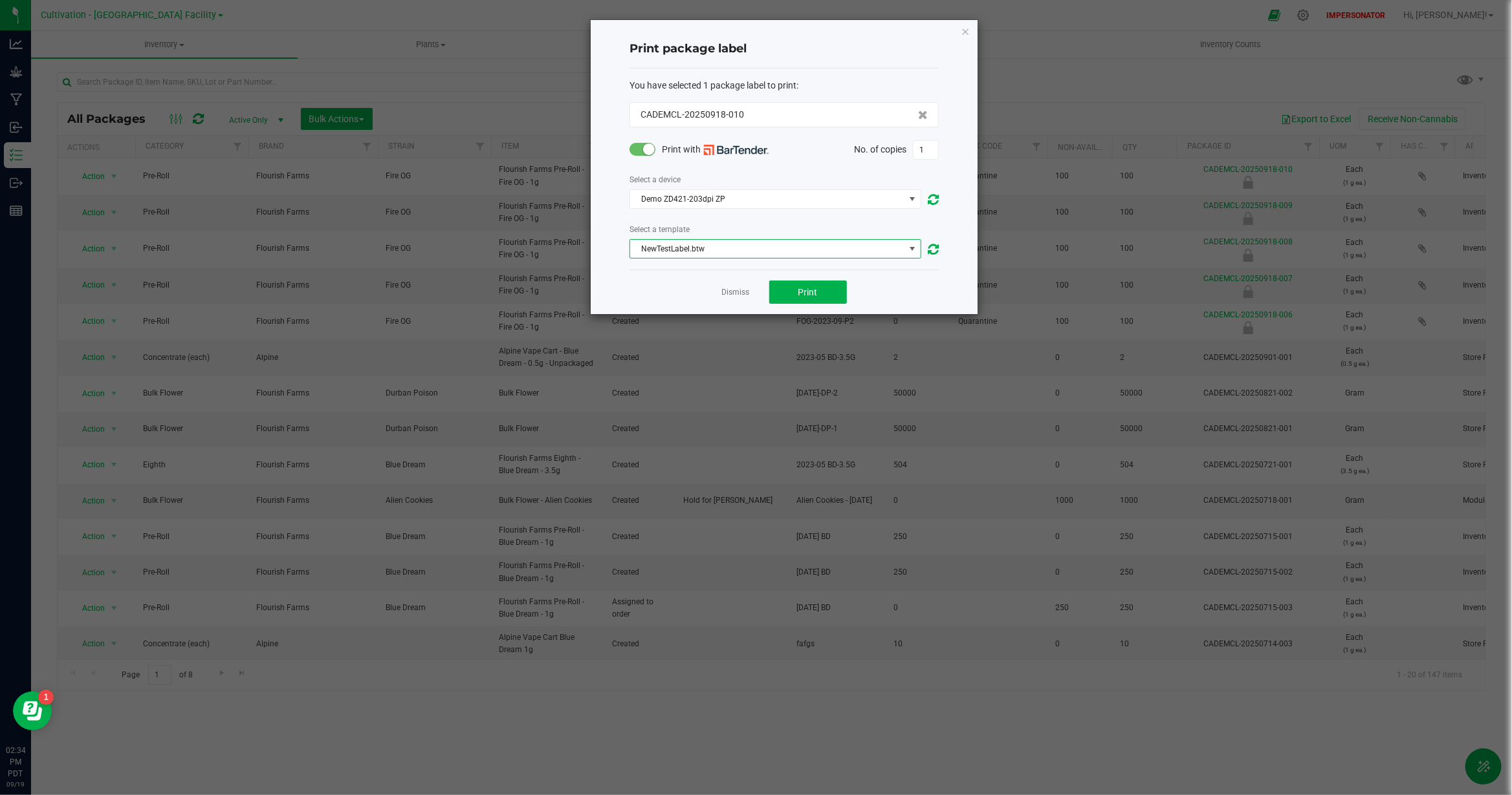
click at [778, 245] on span "NewTestLabel.btw" at bounding box center [767, 249] width 274 height 18
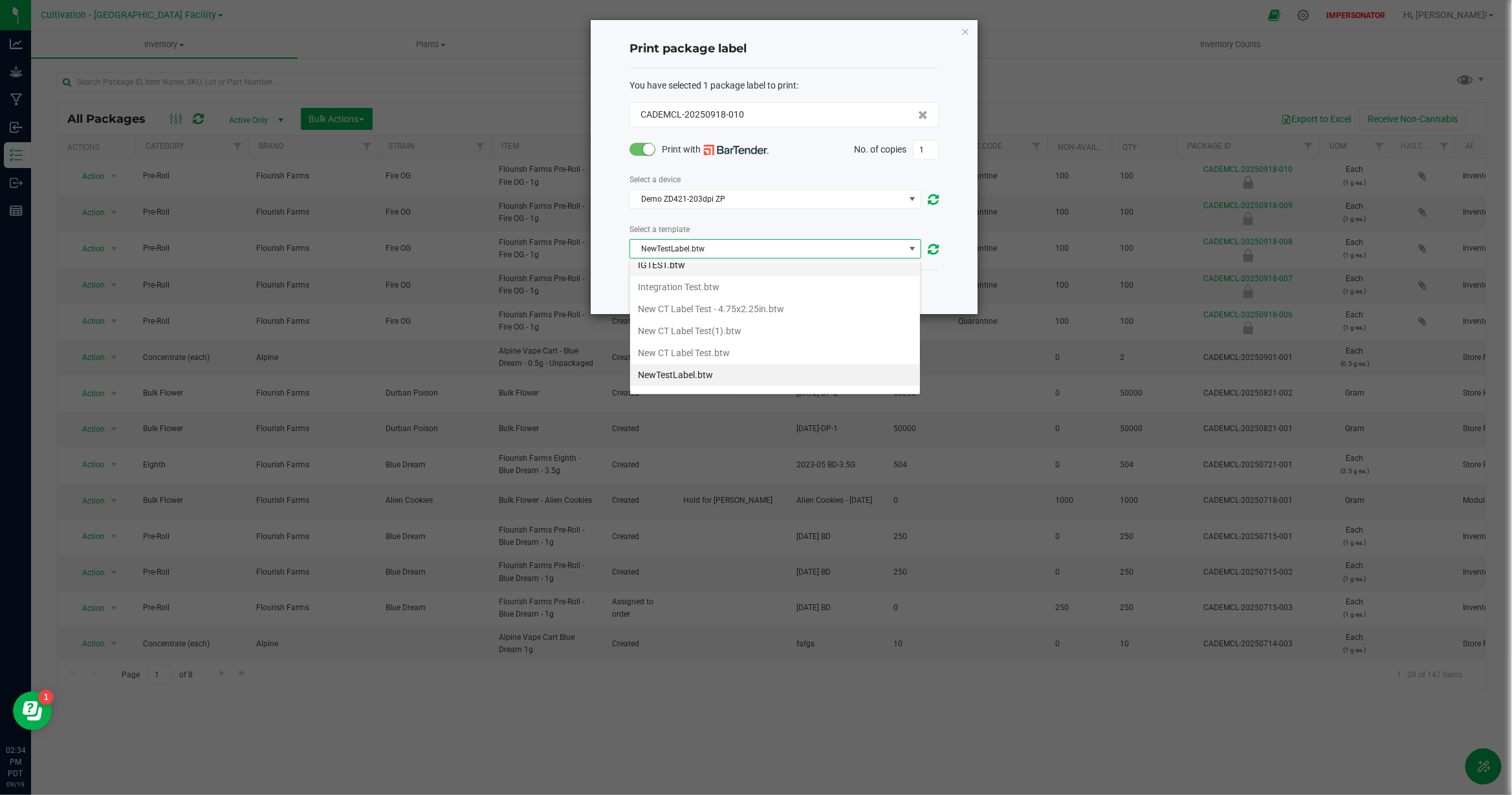
click at [677, 275] on li "IGTEST.btw" at bounding box center [775, 265] width 290 height 22
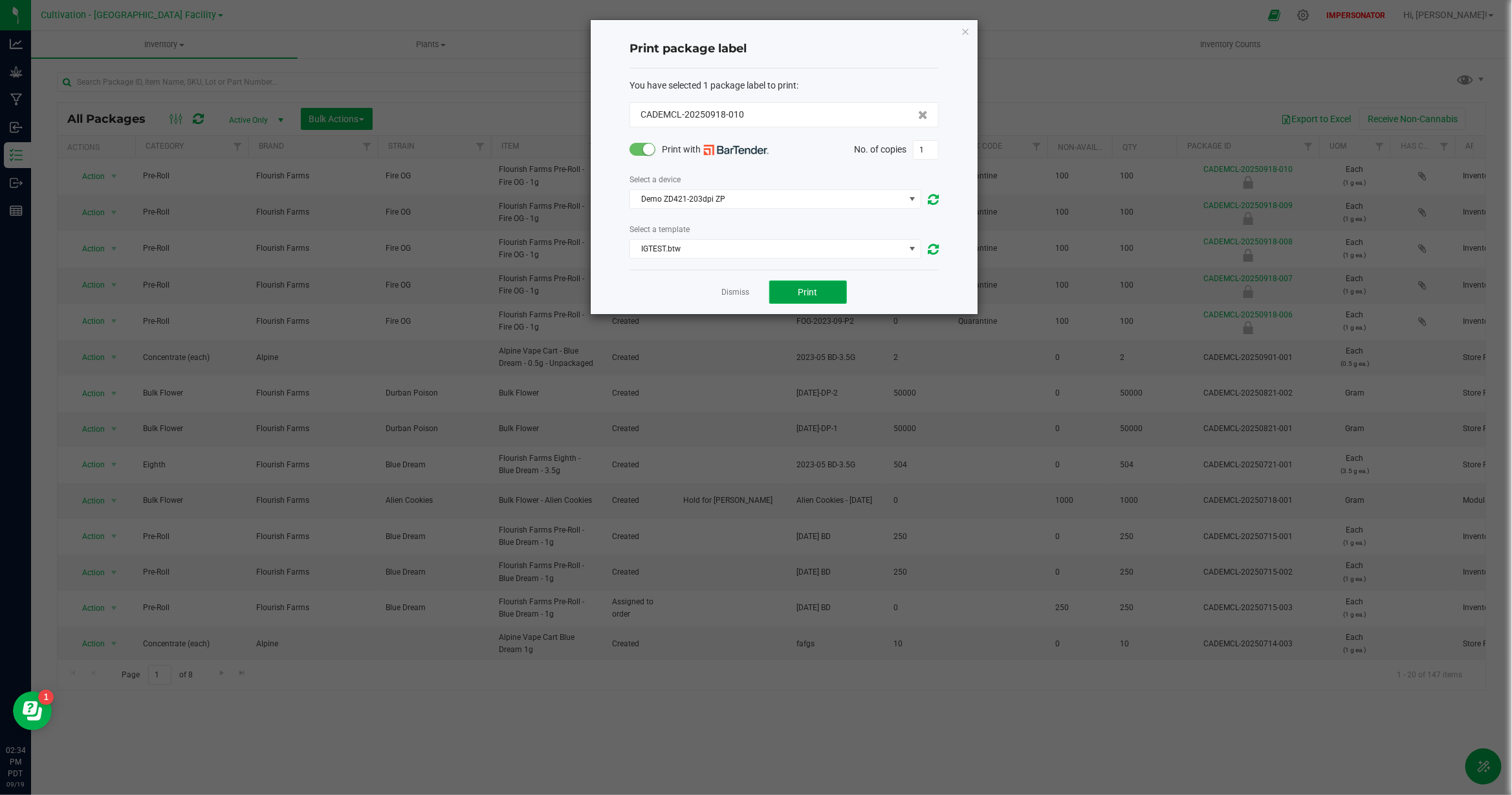
click at [802, 288] on span "Print" at bounding box center [808, 292] width 20 height 10
click at [767, 195] on span "Demo ZD421-203dpi ZP" at bounding box center [767, 199] width 274 height 18
click at [694, 267] on li "PDF Printer" at bounding box center [775, 267] width 290 height 22
click at [729, 253] on span "IGTEST.btw" at bounding box center [767, 249] width 274 height 18
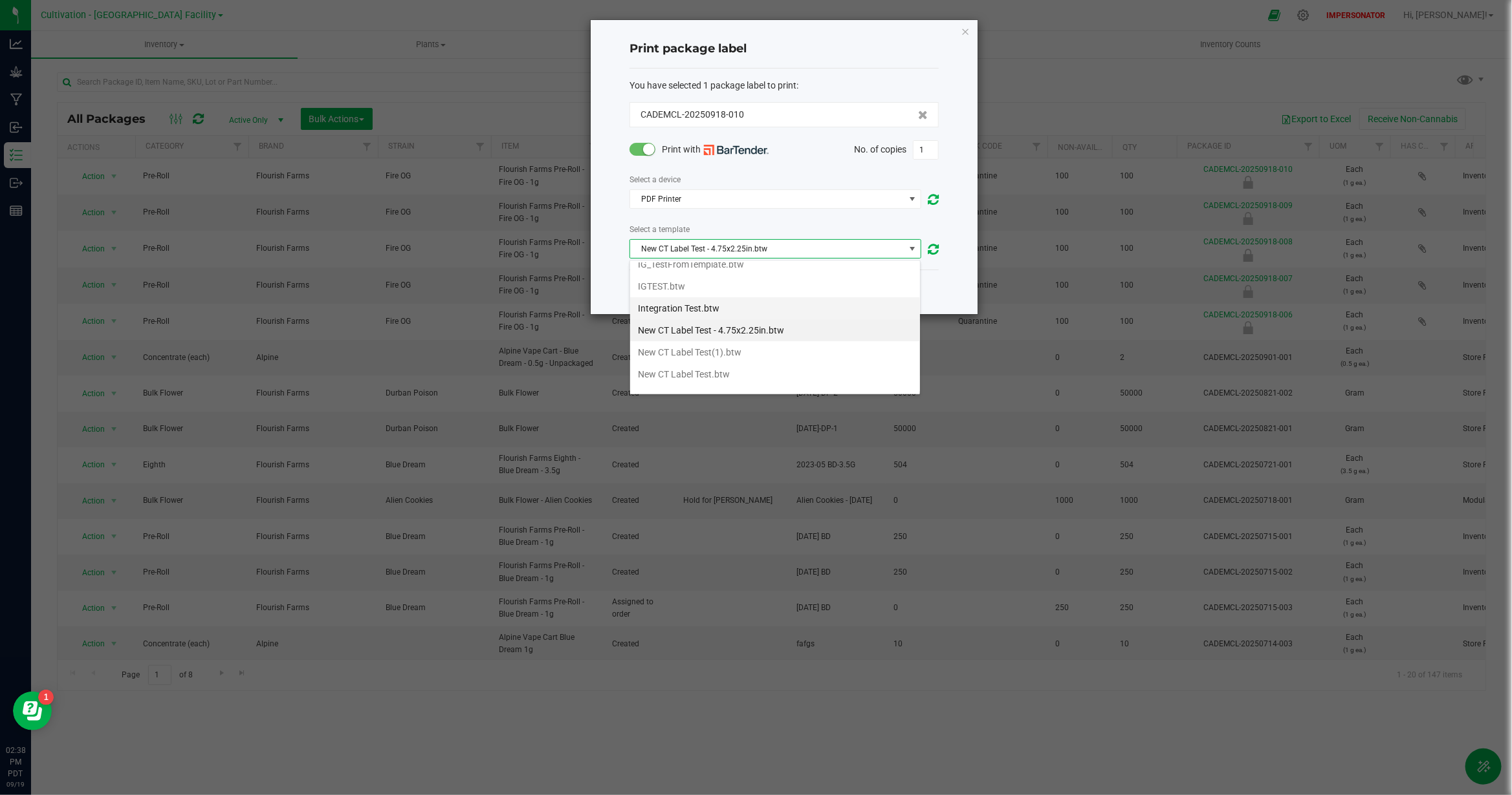
scroll to position [348, 0]
click at [663, 329] on li "NewTestLabel.btw" at bounding box center [775, 321] width 290 height 22
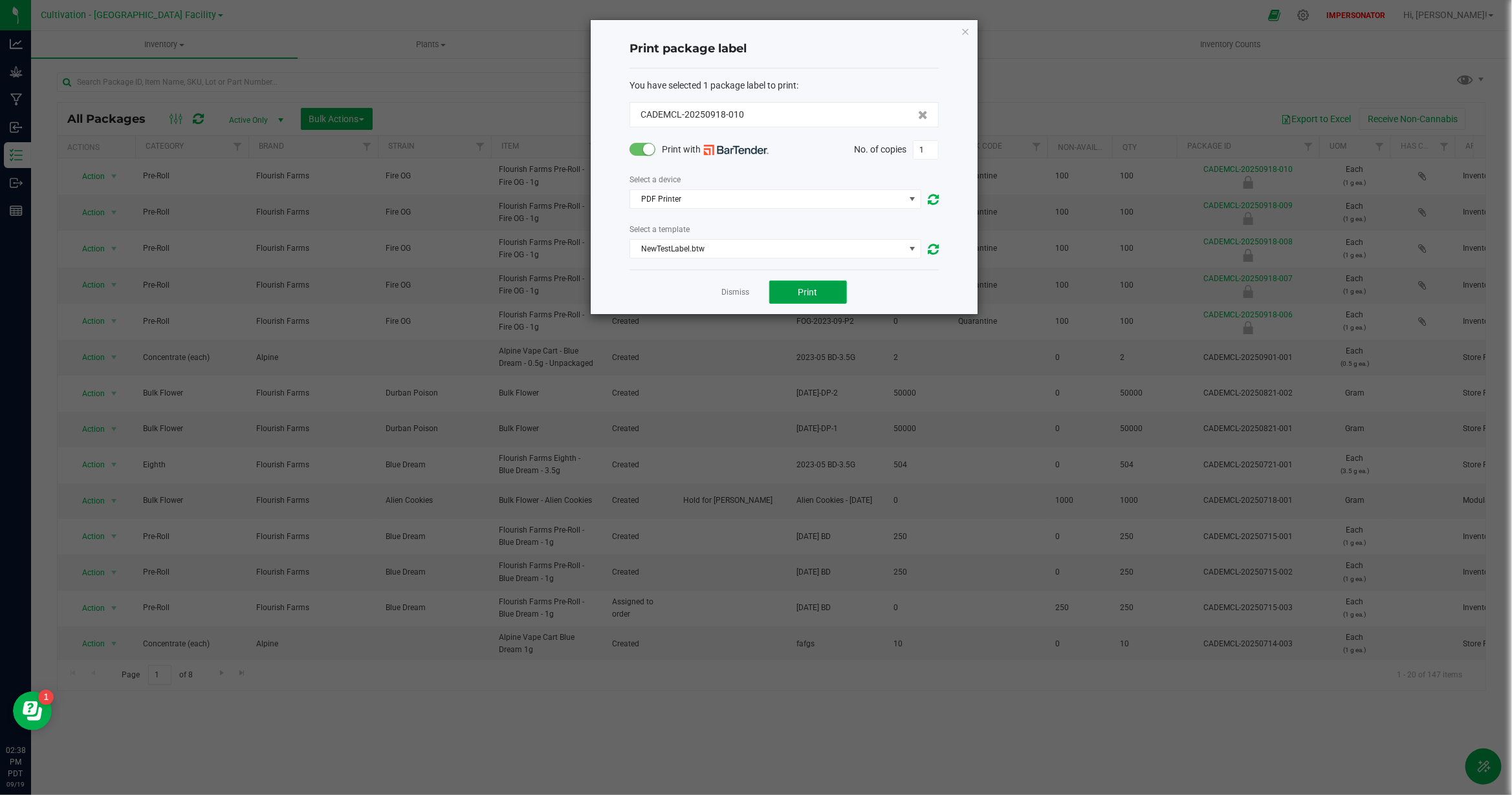
click at [812, 297] on span "Print" at bounding box center [808, 292] width 20 height 10
click at [700, 255] on span "NewTestLabel.btw" at bounding box center [767, 249] width 274 height 18
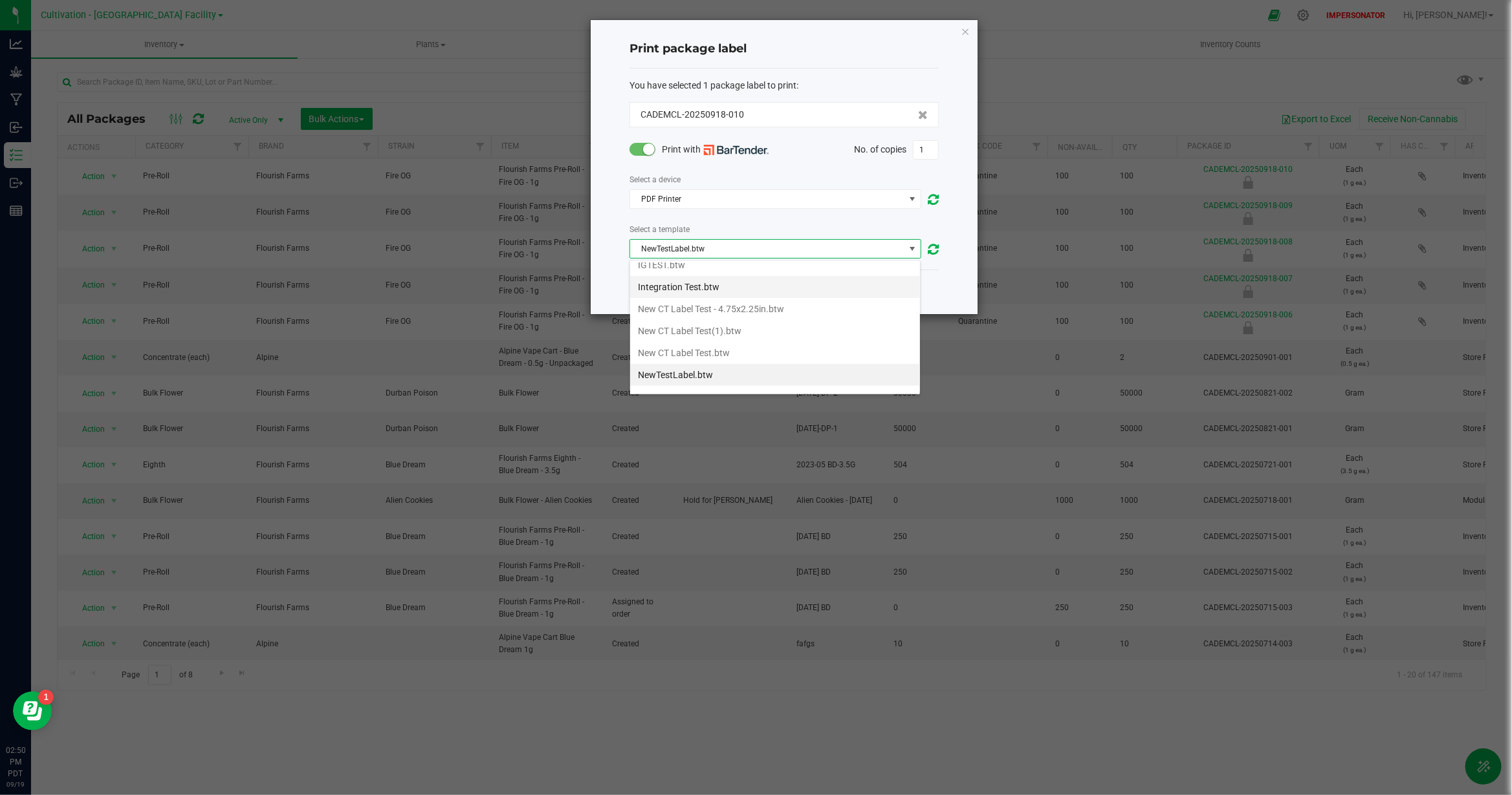
scroll to position [0, 0]
click at [677, 298] on li "AnotherNewTemplate.btw" at bounding box center [775, 295] width 290 height 22
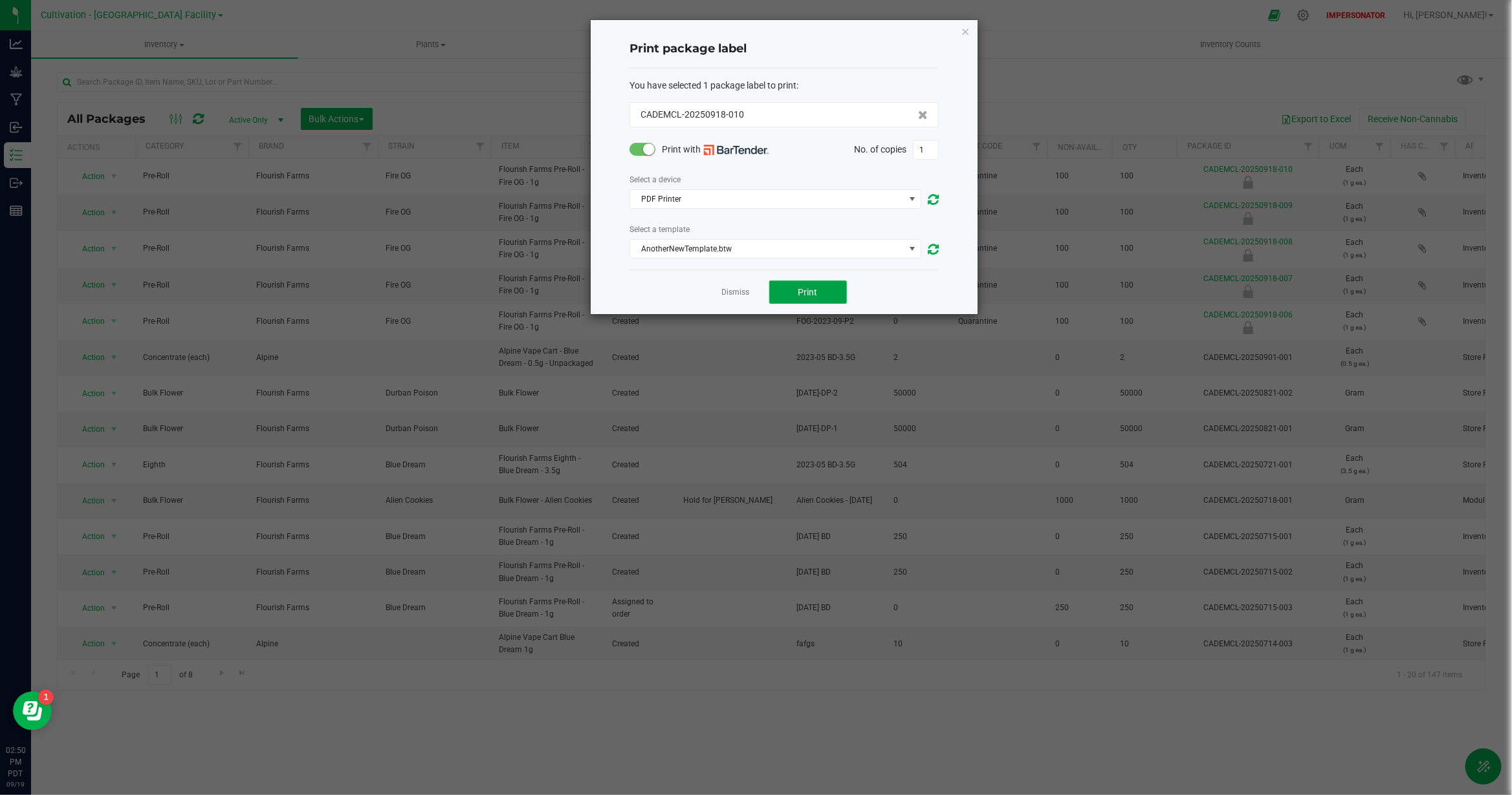
click at [804, 293] on span "Print" at bounding box center [808, 292] width 20 height 10
click at [969, 34] on icon "button" at bounding box center [964, 31] width 9 height 15
